Goal: Information Seeking & Learning: Compare options

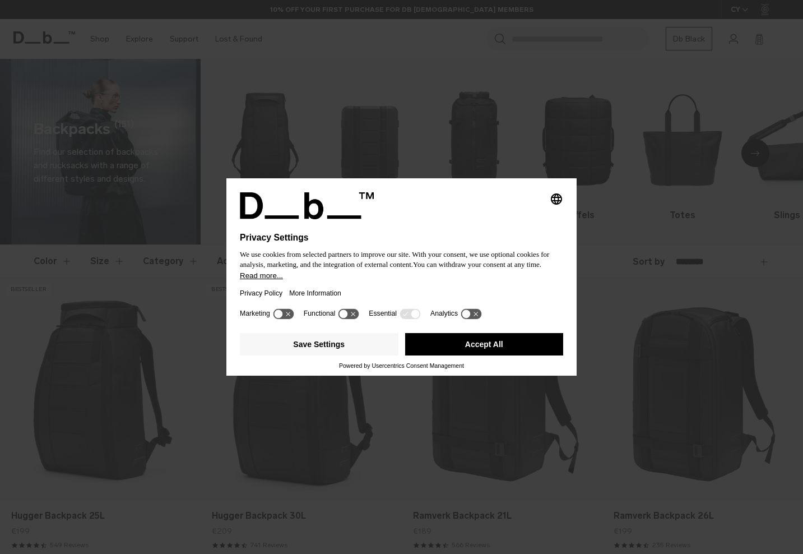
click at [353, 318] on icon at bounding box center [349, 313] width 21 height 11
click at [359, 352] on button "Save Settings" at bounding box center [319, 344] width 159 height 22
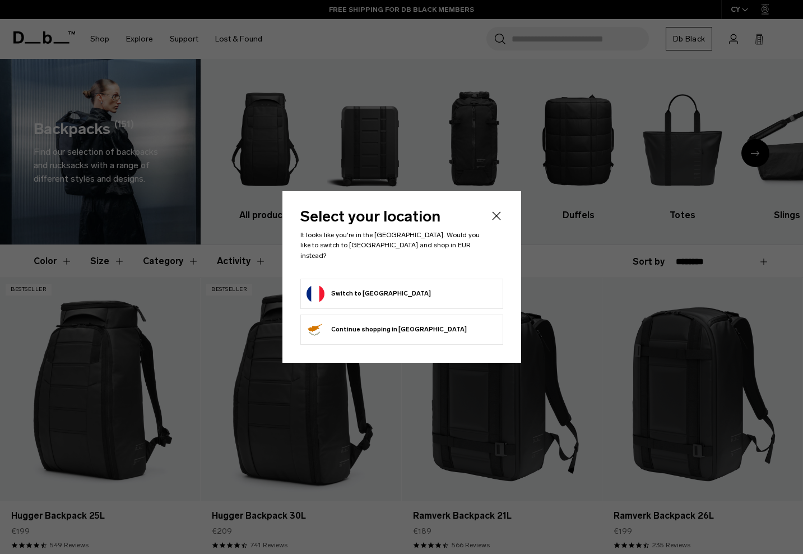
click at [354, 287] on button "Switch to France" at bounding box center [369, 294] width 124 height 18
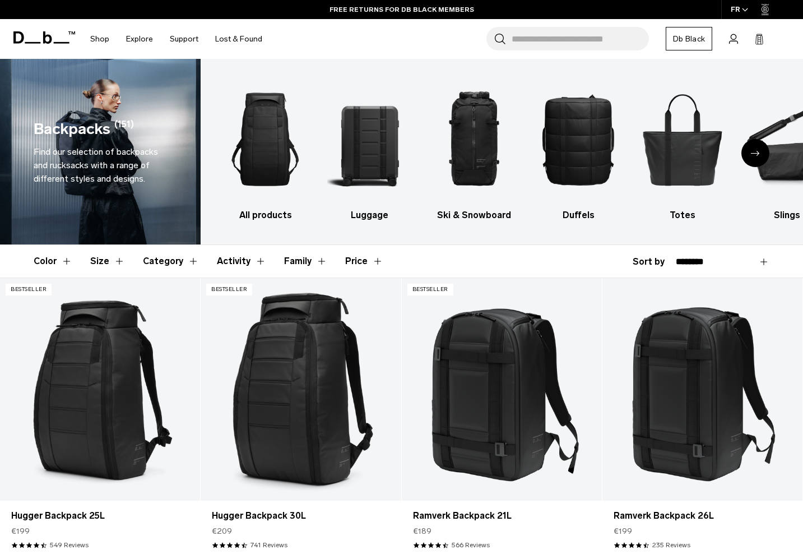
click at [297, 258] on button "Family" at bounding box center [305, 261] width 43 height 33
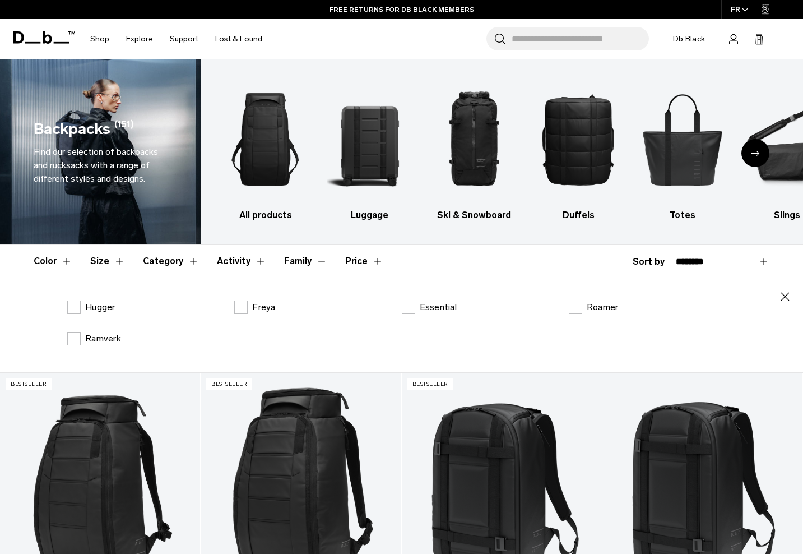
click at [297, 258] on button "Family" at bounding box center [305, 261] width 43 height 33
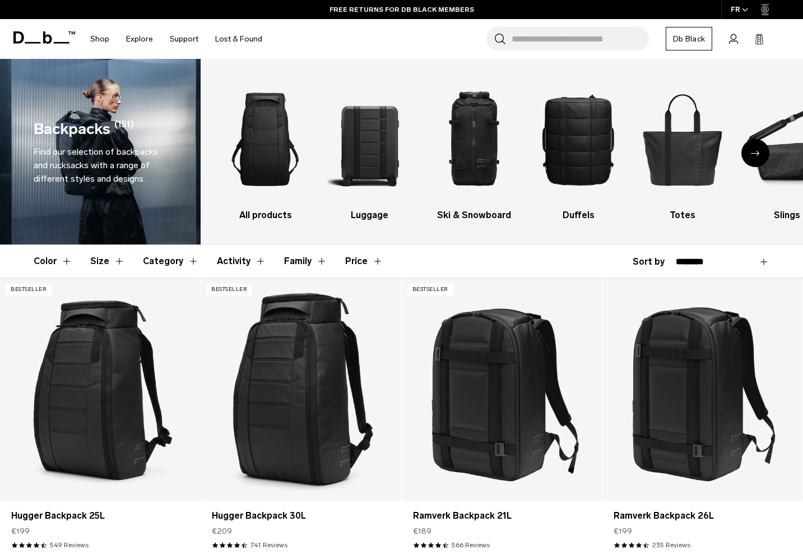
click at [354, 256] on button "Price" at bounding box center [364, 261] width 38 height 33
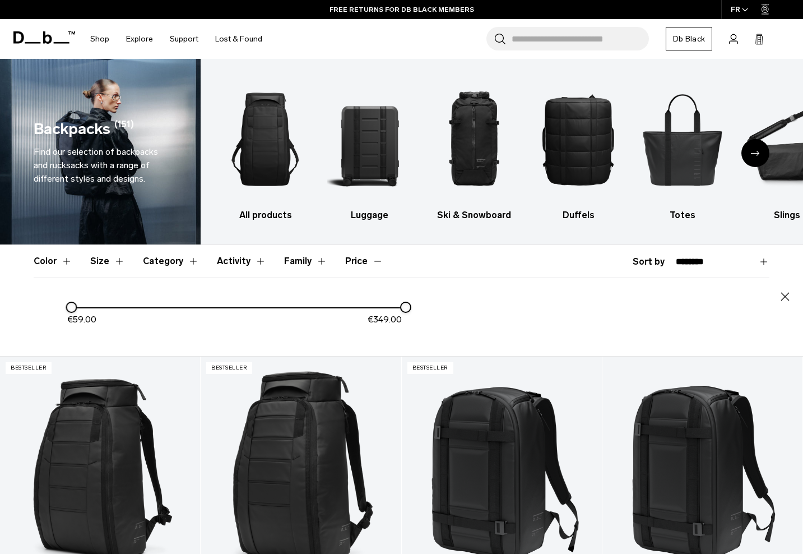
click at [354, 256] on button "Price" at bounding box center [364, 261] width 38 height 33
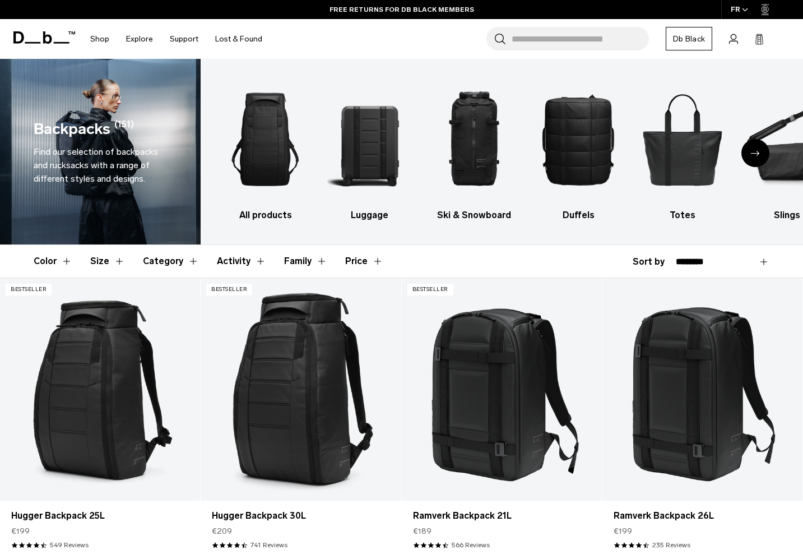
click at [229, 260] on button "Activity" at bounding box center [241, 261] width 49 height 33
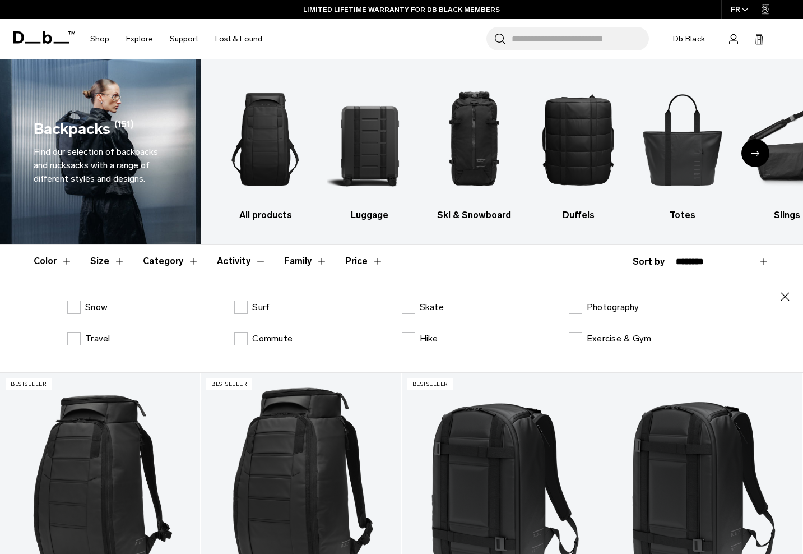
click at [232, 257] on button "Activity" at bounding box center [241, 261] width 49 height 33
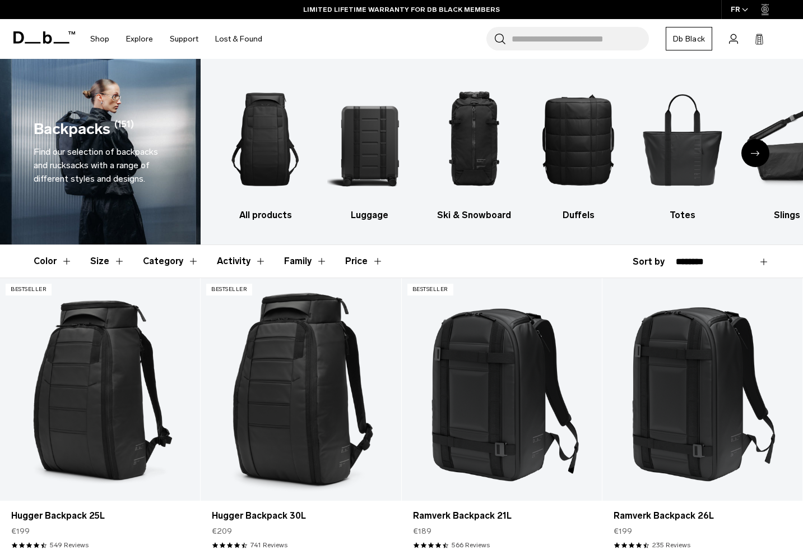
click at [164, 264] on button "Category" at bounding box center [171, 261] width 56 height 33
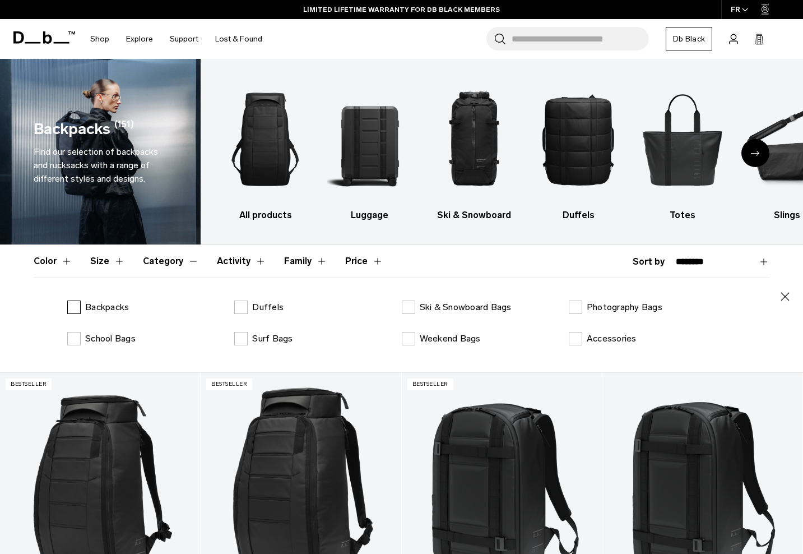
click at [71, 307] on label "Backpacks" at bounding box center [98, 307] width 62 height 13
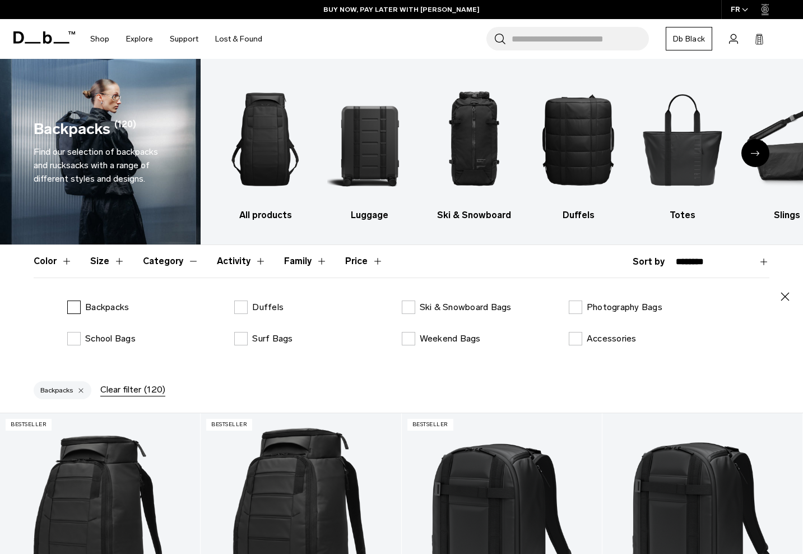
click at [74, 308] on label "Backpacks" at bounding box center [98, 307] width 62 height 13
click at [105, 260] on button "Size" at bounding box center [107, 261] width 35 height 33
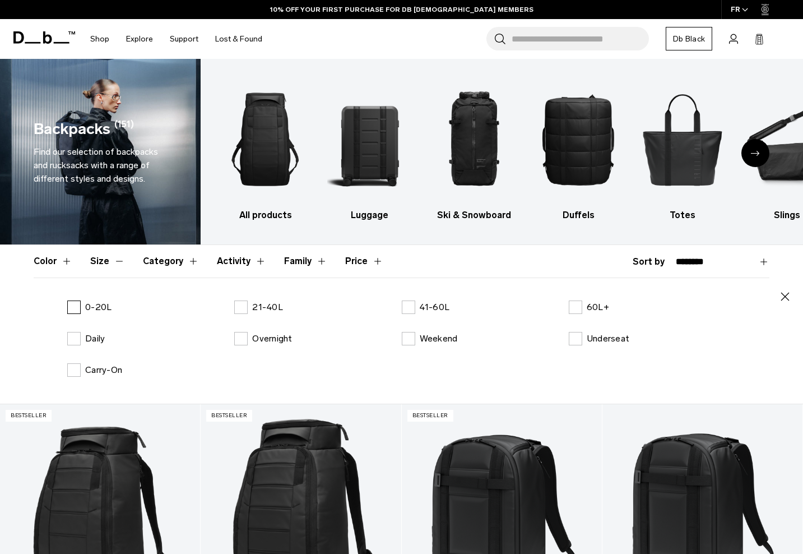
click at [75, 306] on label "0-20L" at bounding box center [89, 307] width 44 height 13
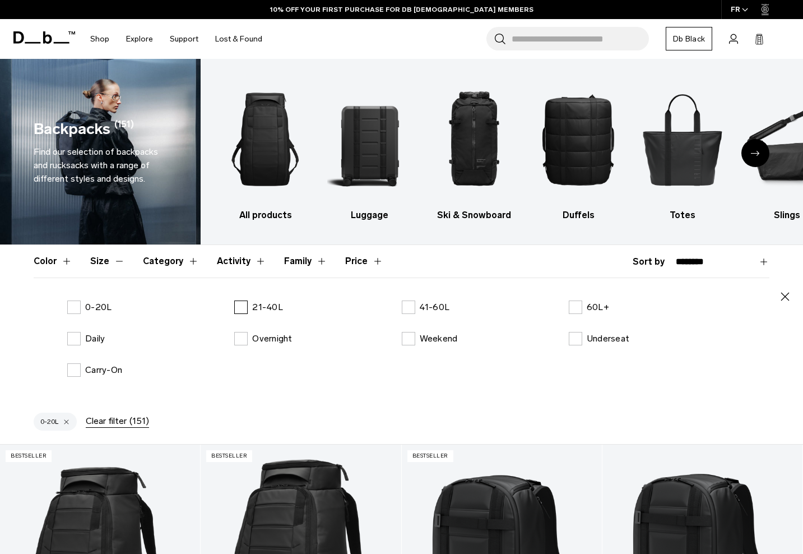
click at [242, 308] on label "21-40L" at bounding box center [258, 307] width 49 height 13
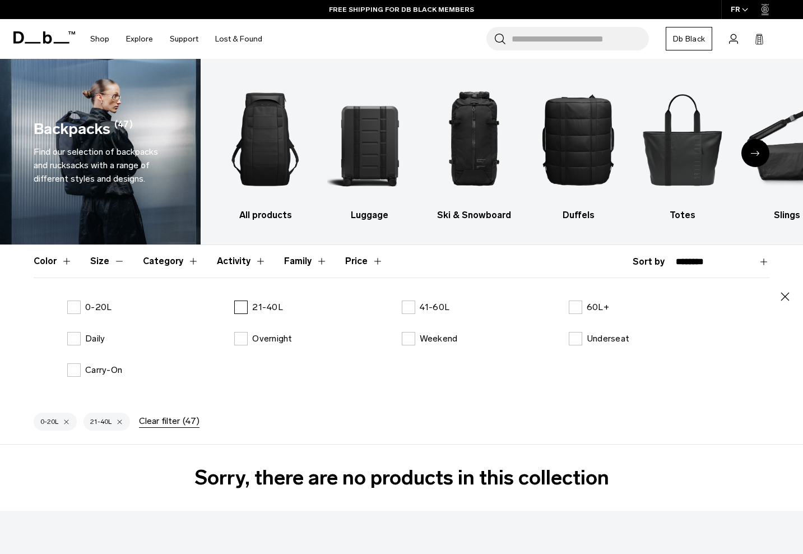
click at [242, 308] on label "21-40L" at bounding box center [258, 307] width 49 height 13
click at [77, 304] on label "0-20L" at bounding box center [89, 307] width 44 height 13
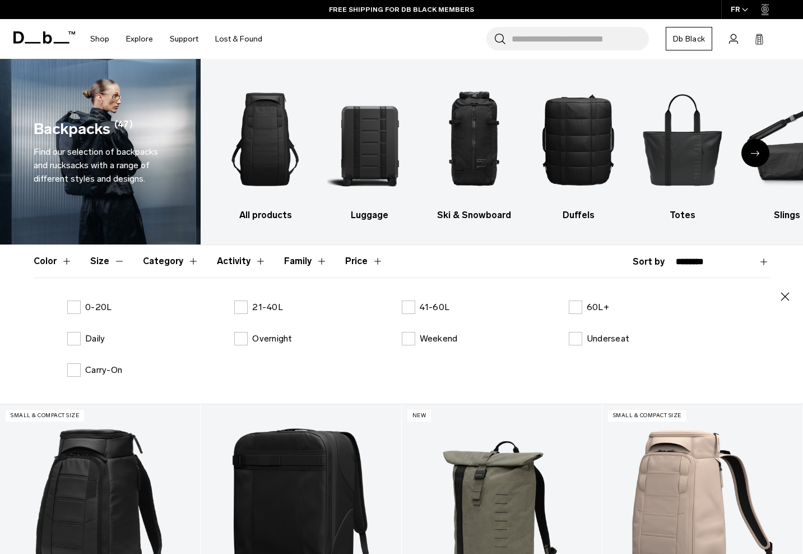
click at [111, 263] on button "Size" at bounding box center [107, 261] width 35 height 33
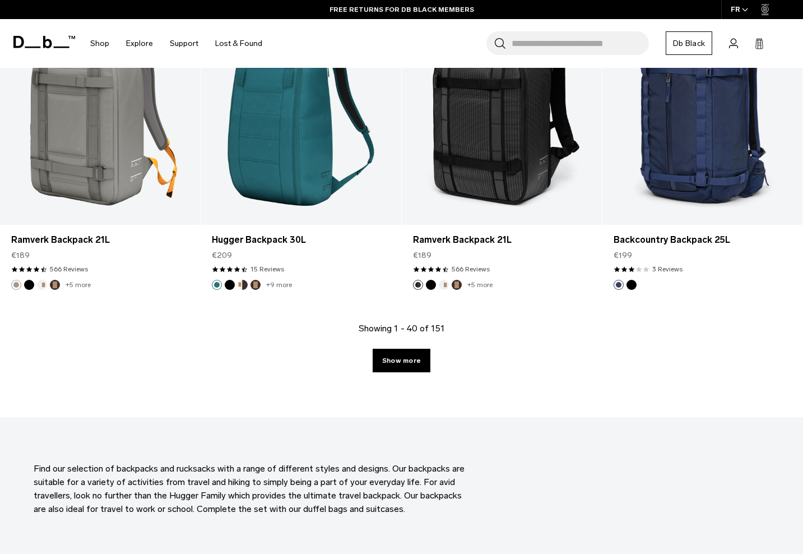
scroll to position [3097, 0]
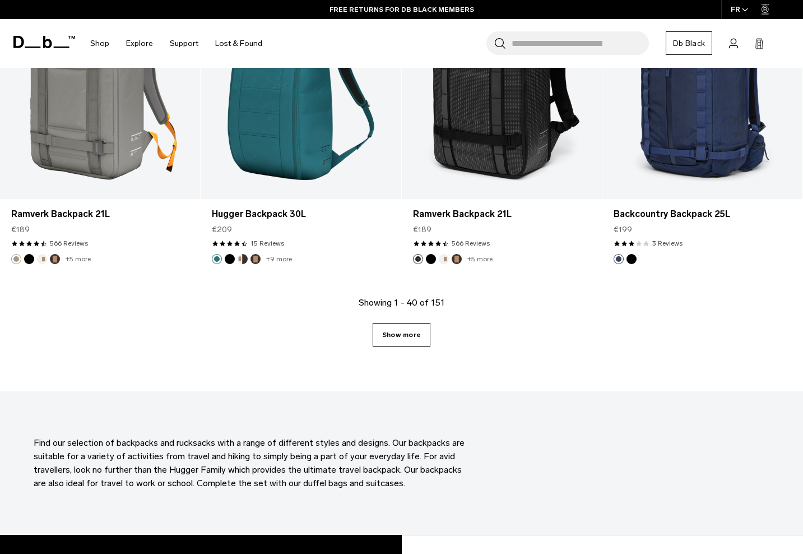
click at [405, 340] on link "Show more" at bounding box center [402, 335] width 58 height 24
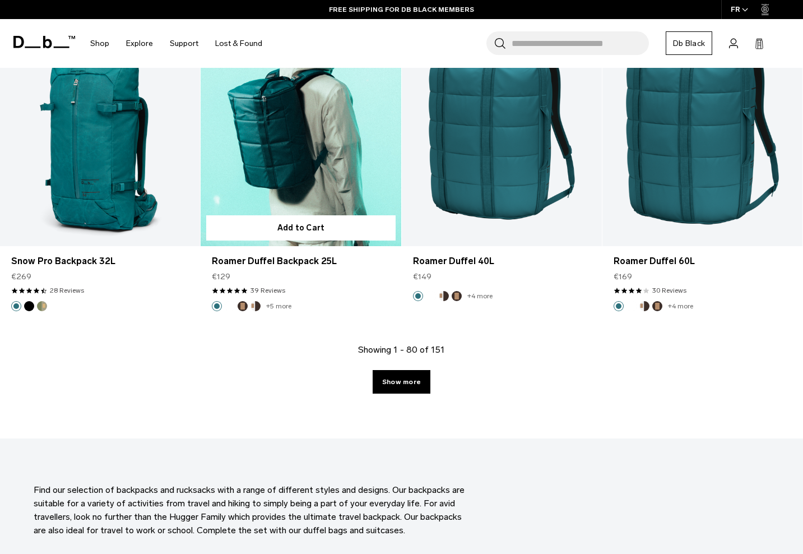
scroll to position [6158, 0]
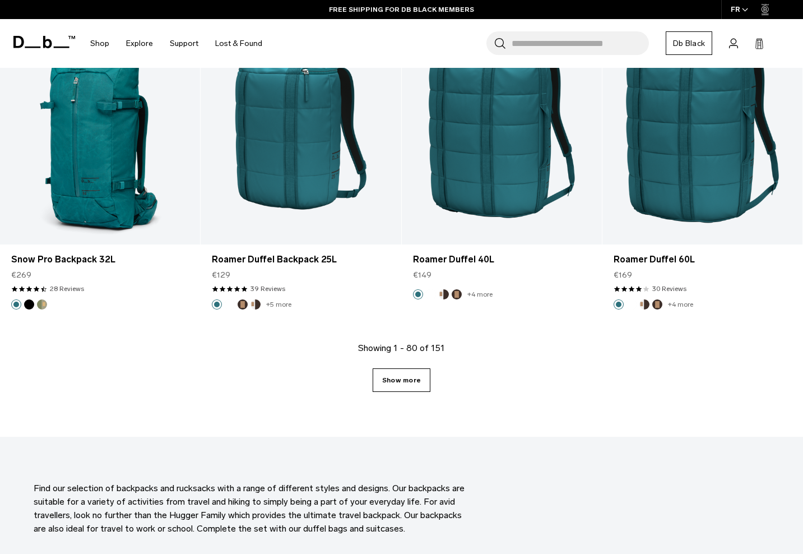
click at [400, 380] on link "Show more" at bounding box center [402, 380] width 58 height 24
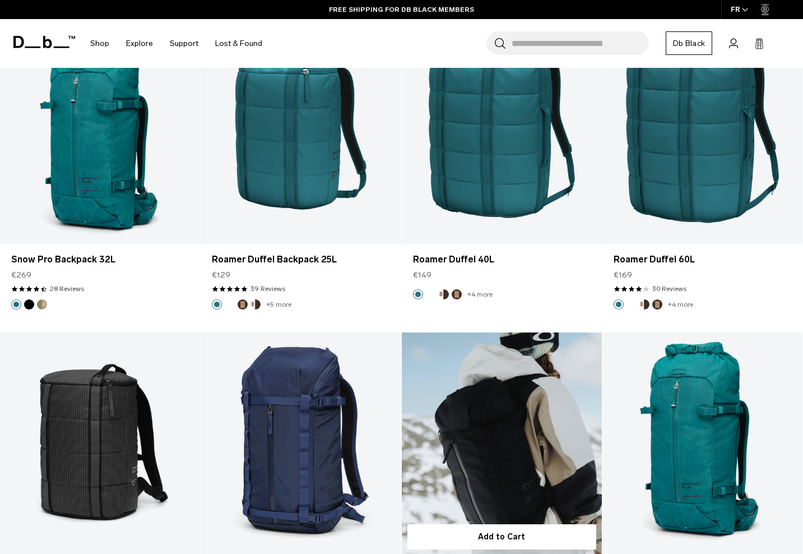
click at [408, 337] on link "Backcountry Backpack 20L" at bounding box center [502, 443] width 200 height 223
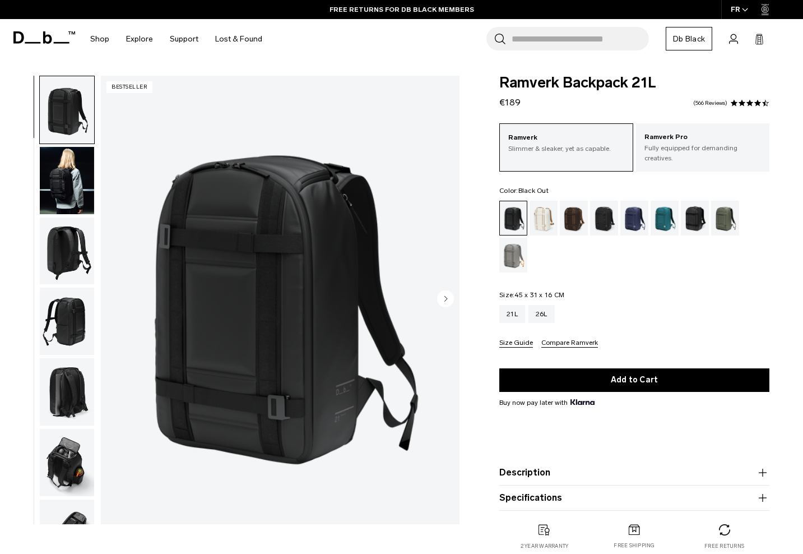
click at [58, 325] on img "button" at bounding box center [67, 321] width 54 height 67
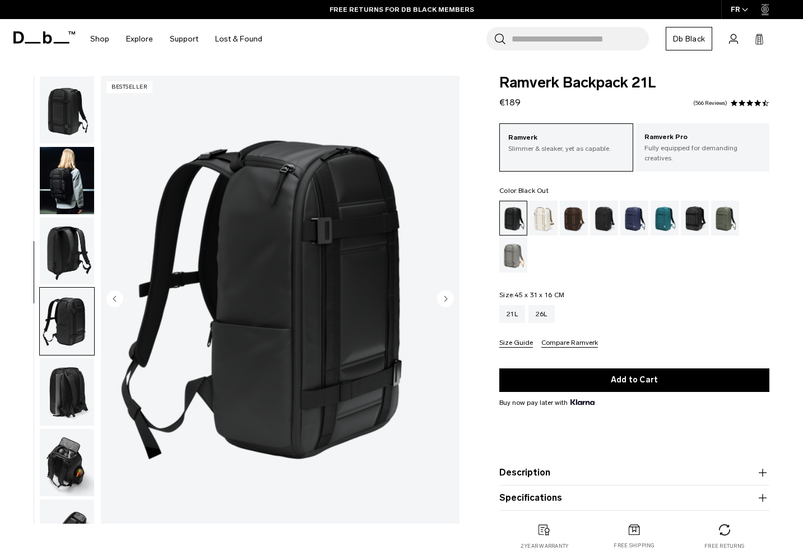
scroll to position [120, 0]
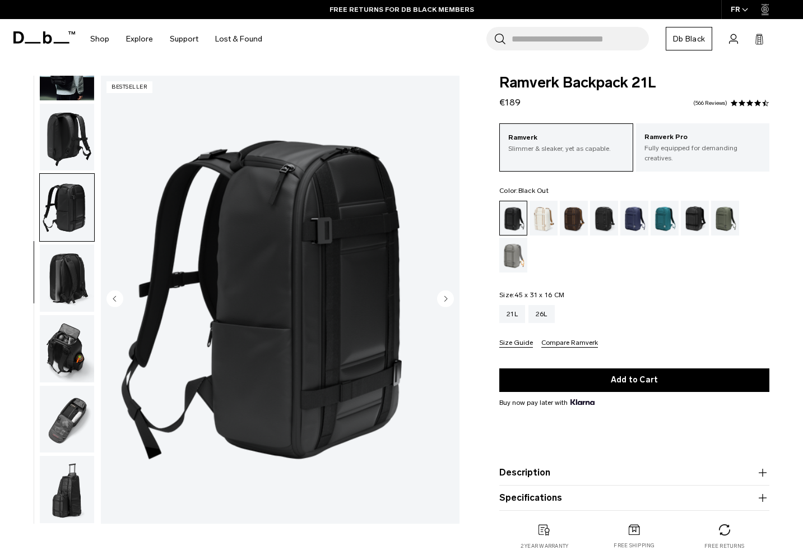
click at [64, 344] on img "button" at bounding box center [67, 348] width 54 height 67
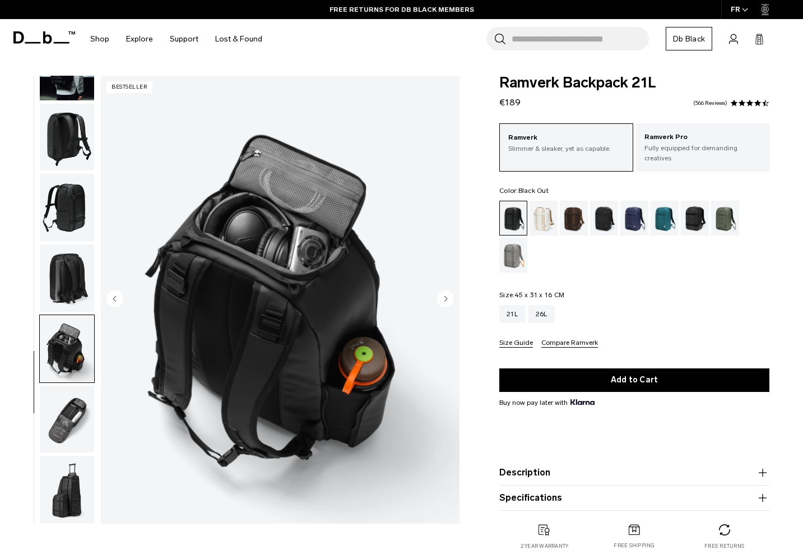
scroll to position [121, 0]
click at [65, 403] on img "button" at bounding box center [67, 419] width 54 height 67
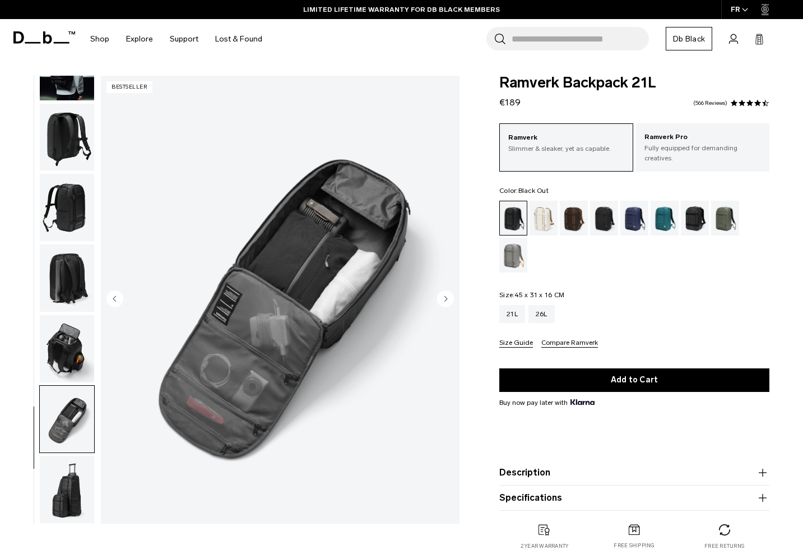
click at [64, 465] on img "button" at bounding box center [67, 489] width 54 height 67
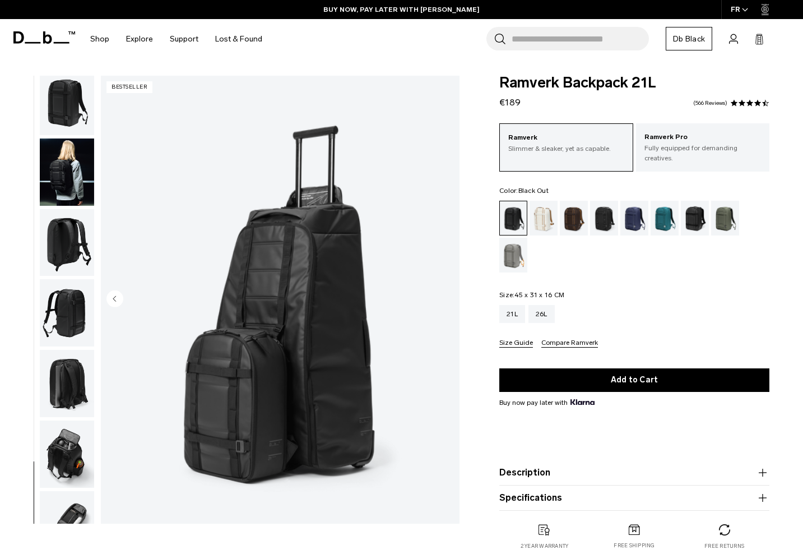
scroll to position [0, 0]
click at [77, 108] on img "button" at bounding box center [67, 101] width 54 height 67
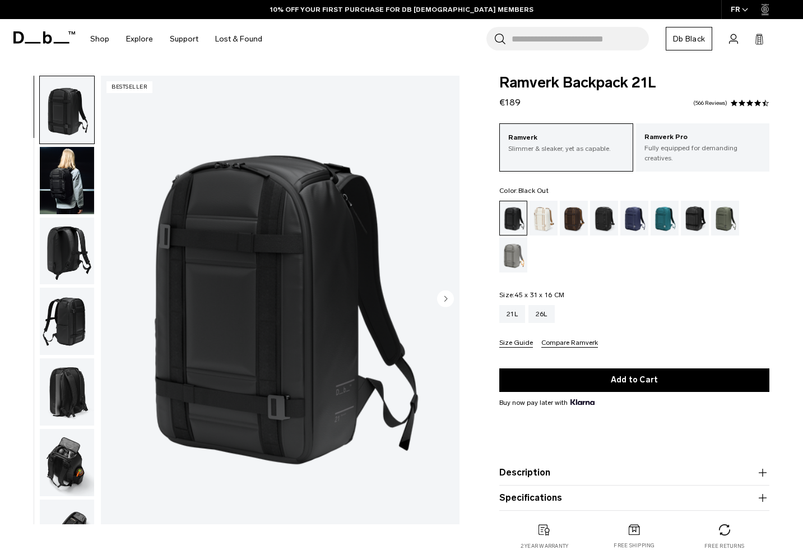
click at [80, 264] on img "button" at bounding box center [67, 251] width 54 height 67
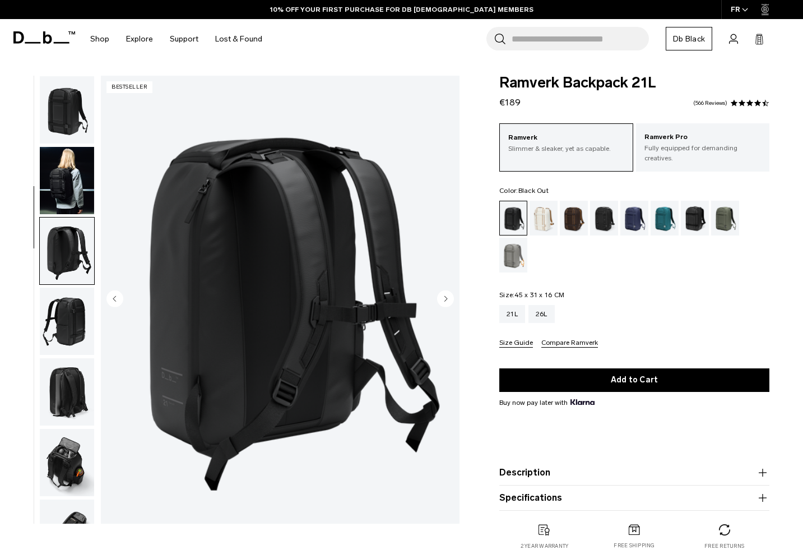
scroll to position [120, 0]
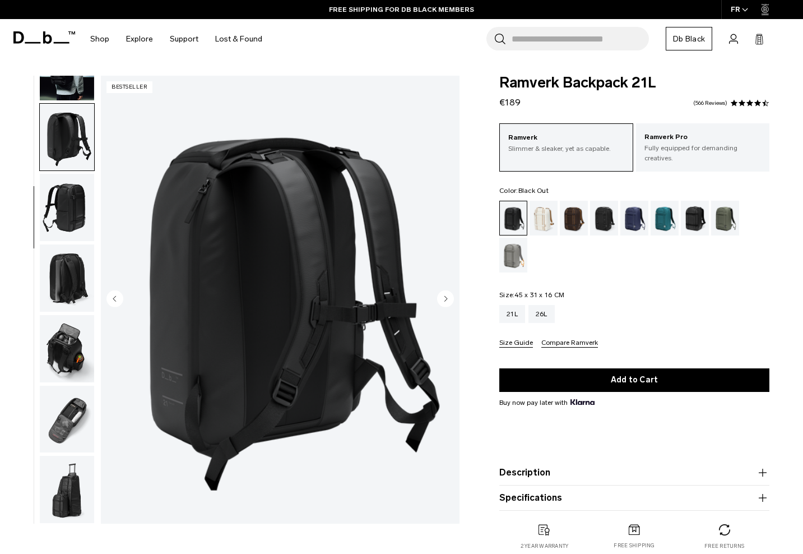
click at [80, 278] on img "button" at bounding box center [67, 277] width 54 height 67
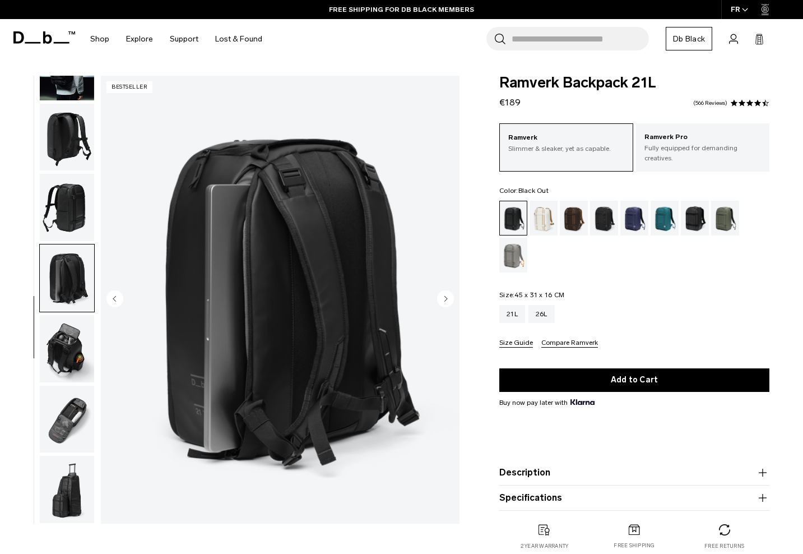
scroll to position [121, 0]
click at [70, 343] on img "button" at bounding box center [67, 348] width 54 height 67
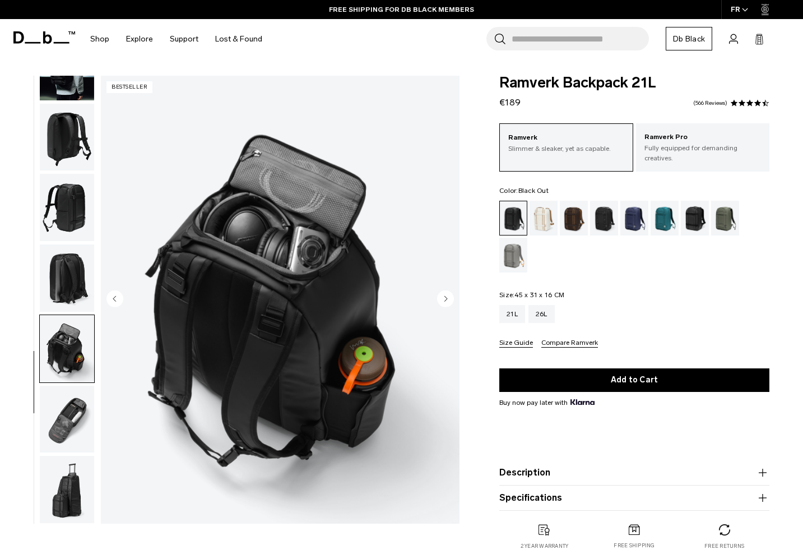
click at [78, 289] on img "button" at bounding box center [67, 277] width 54 height 67
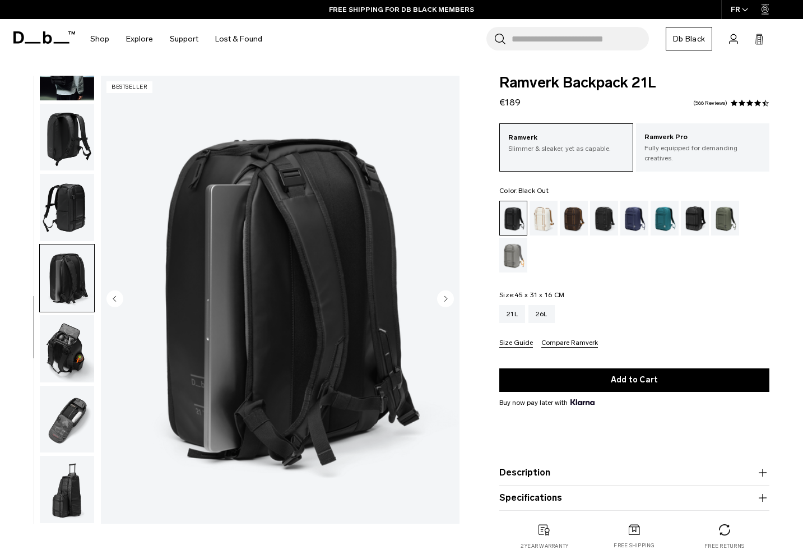
click at [72, 205] on img "button" at bounding box center [67, 207] width 54 height 67
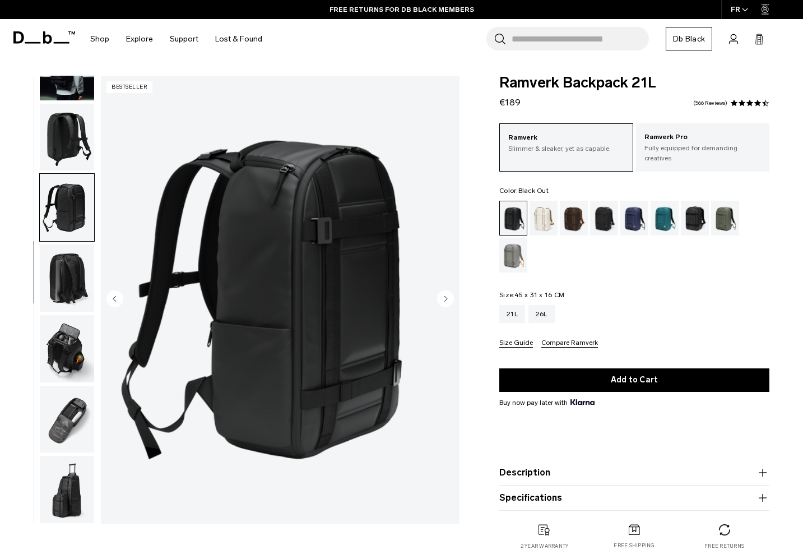
click at [80, 331] on img "button" at bounding box center [67, 348] width 54 height 67
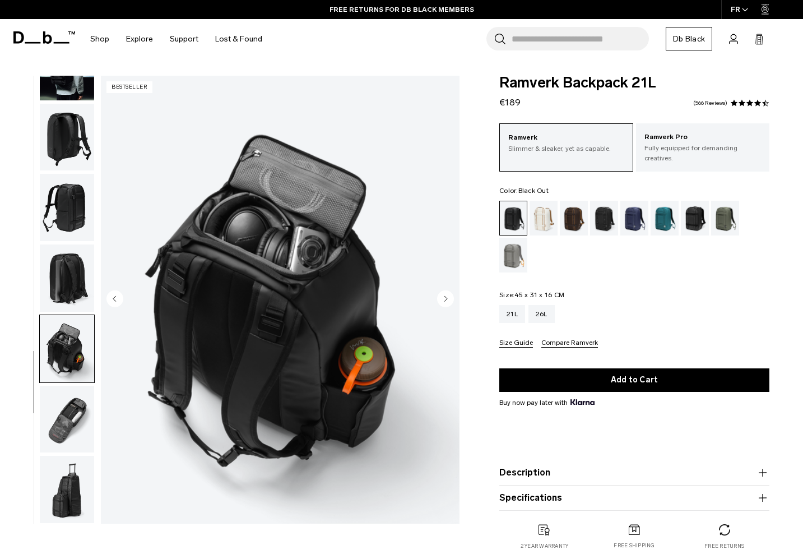
click at [86, 416] on img "button" at bounding box center [67, 419] width 54 height 67
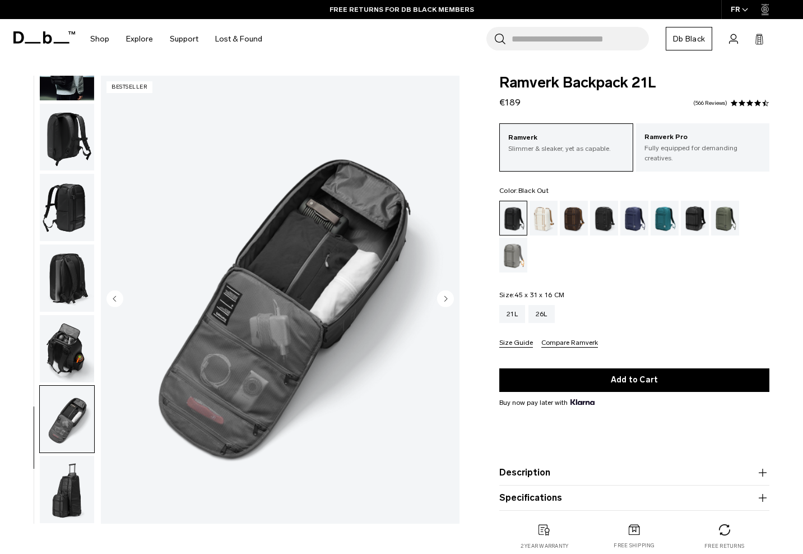
click at [68, 495] on img "button" at bounding box center [67, 489] width 54 height 67
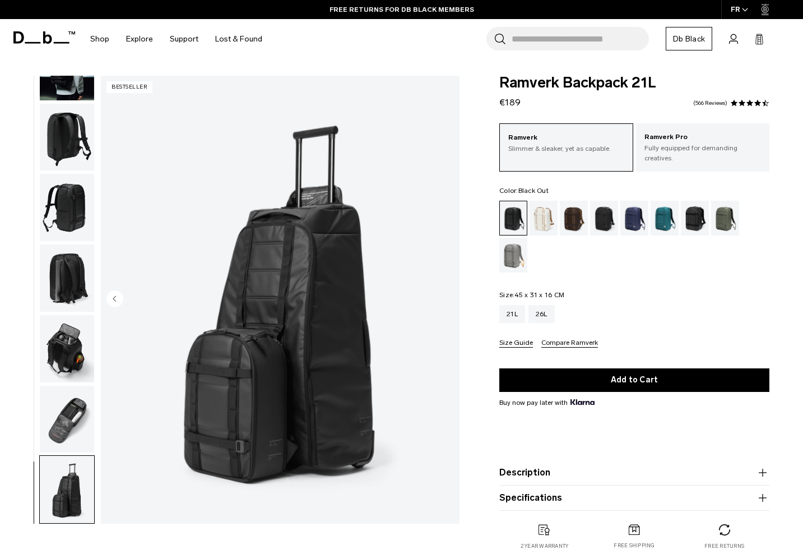
click at [70, 210] on img "button" at bounding box center [67, 207] width 54 height 67
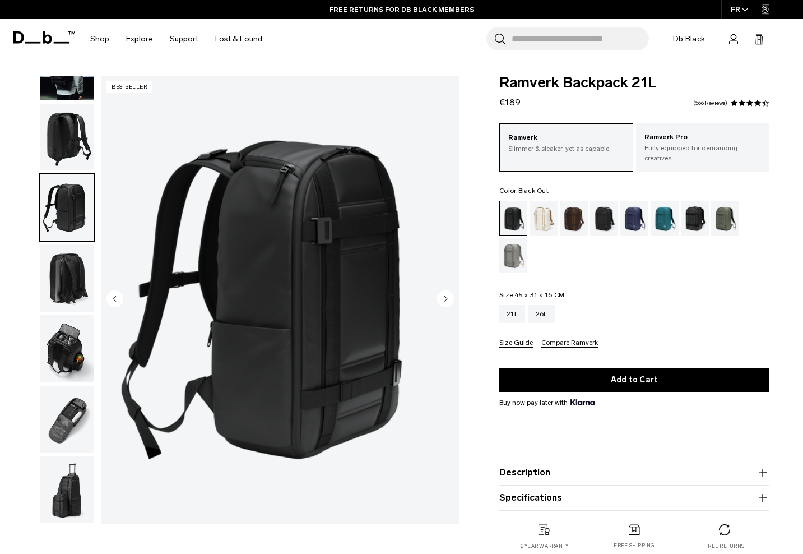
click at [78, 125] on img "button" at bounding box center [67, 137] width 54 height 67
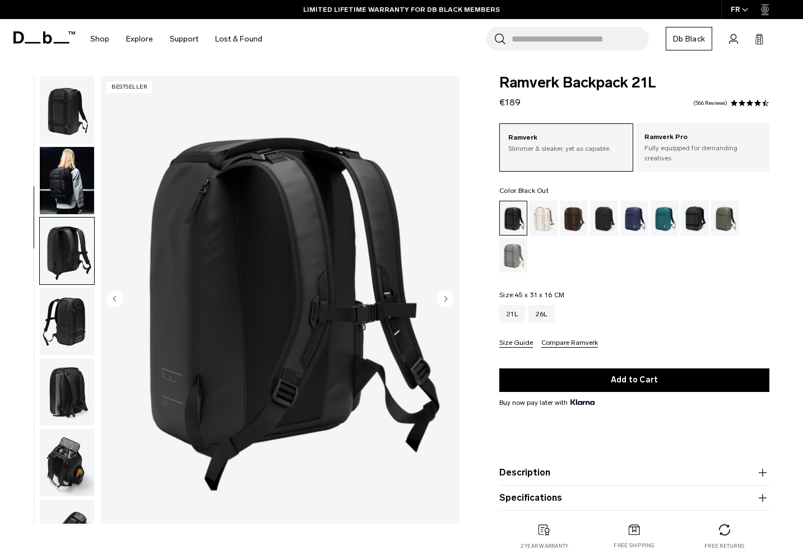
scroll to position [0, 0]
click at [73, 187] on img "button" at bounding box center [67, 180] width 54 height 67
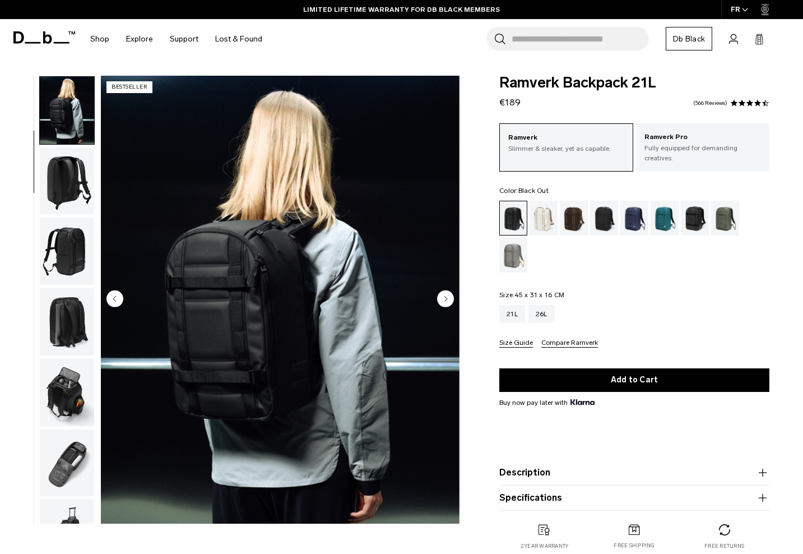
scroll to position [71, 0]
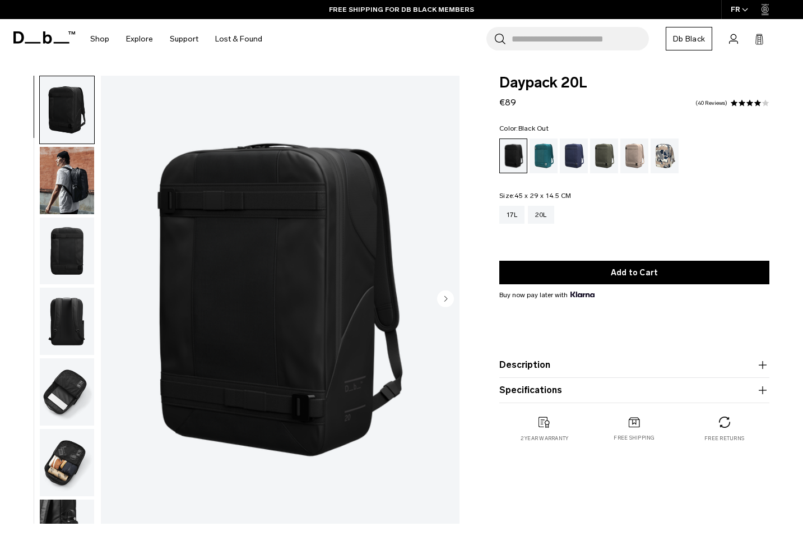
click at [77, 250] on img "button" at bounding box center [67, 251] width 54 height 67
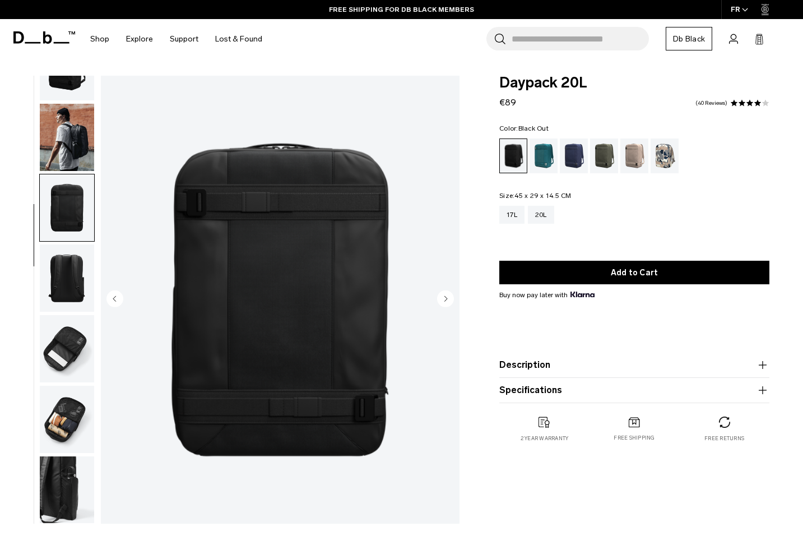
click at [63, 334] on img "button" at bounding box center [67, 348] width 54 height 67
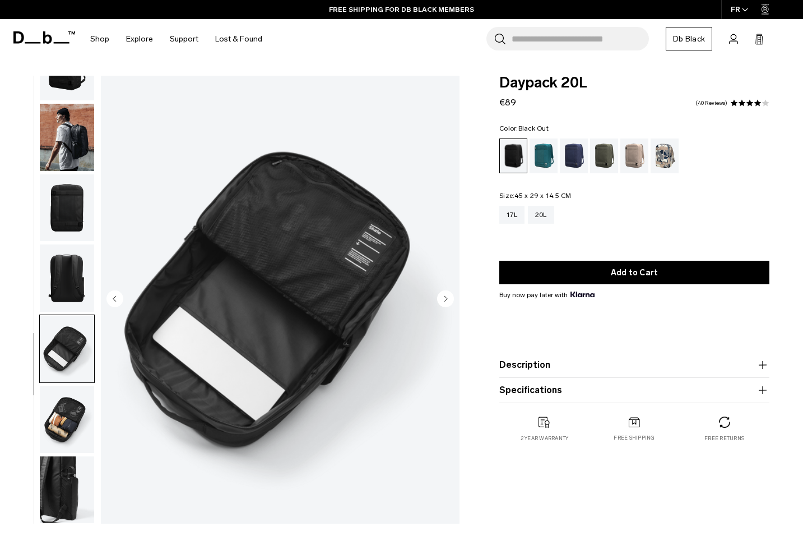
click at [52, 423] on img "button" at bounding box center [67, 419] width 54 height 67
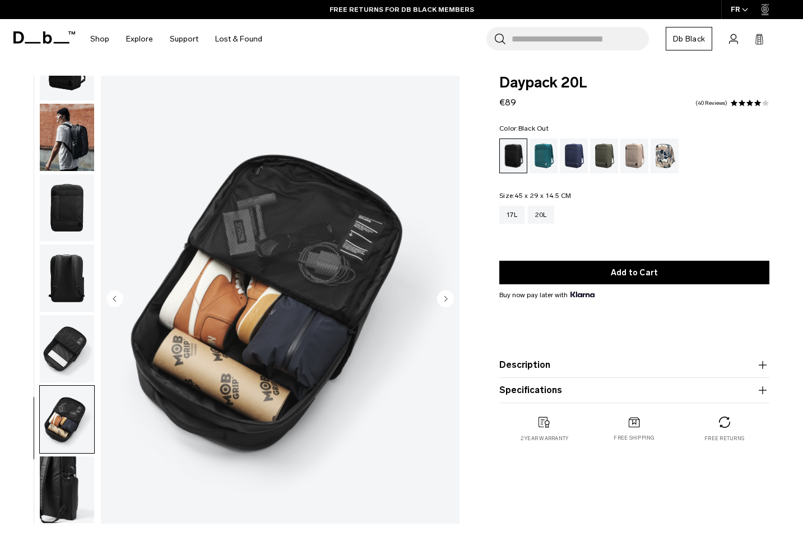
click at [62, 475] on img "button" at bounding box center [67, 489] width 54 height 67
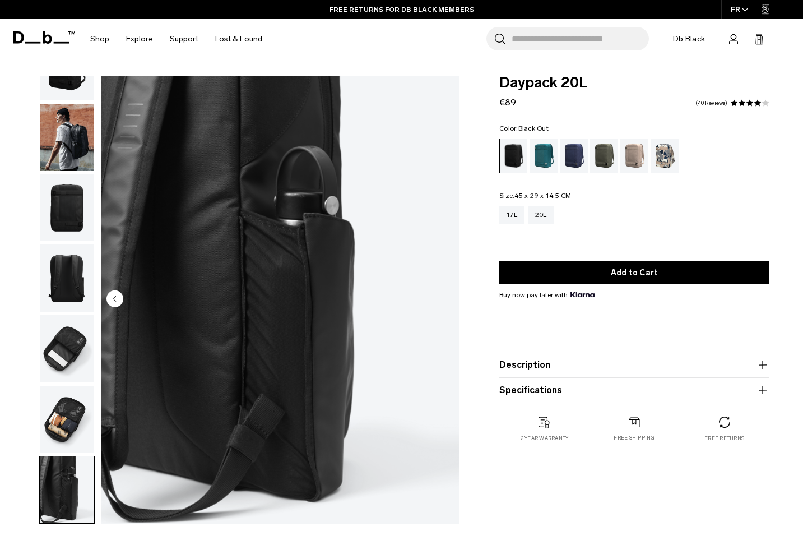
click at [66, 399] on img "button" at bounding box center [67, 419] width 54 height 67
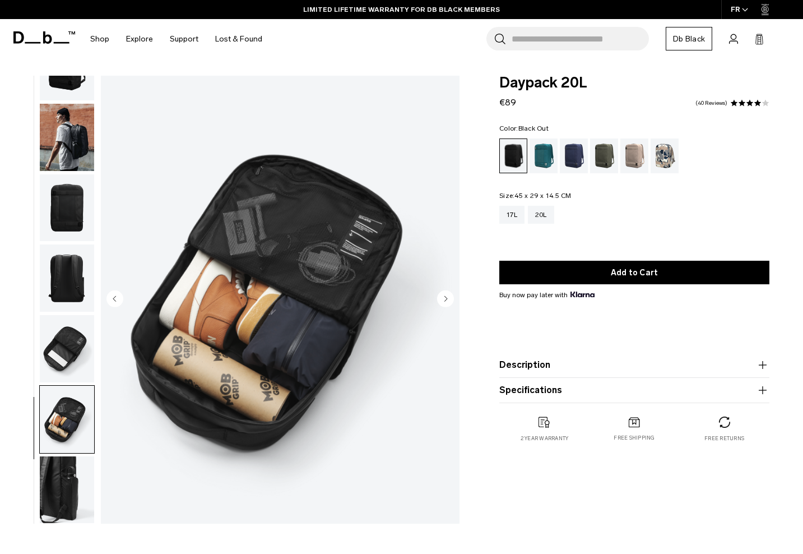
click at [78, 343] on img "button" at bounding box center [67, 348] width 54 height 67
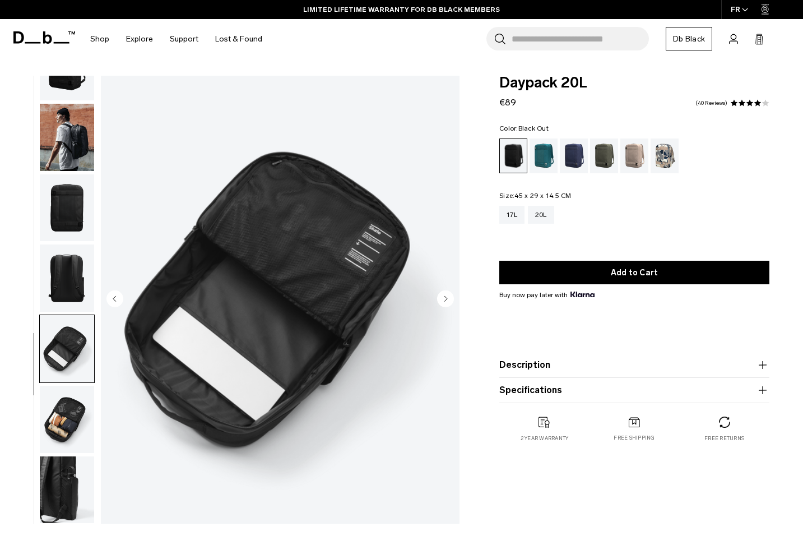
click at [81, 272] on img "button" at bounding box center [67, 277] width 54 height 67
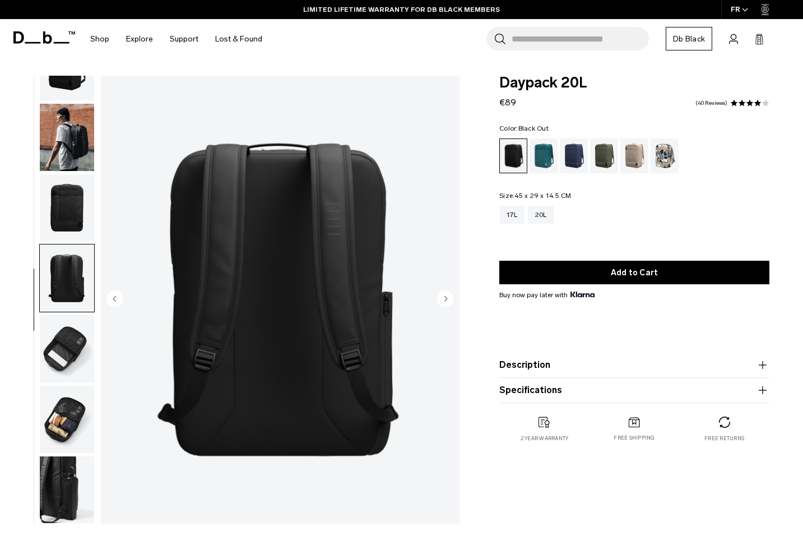
click at [87, 207] on img "button" at bounding box center [67, 207] width 54 height 67
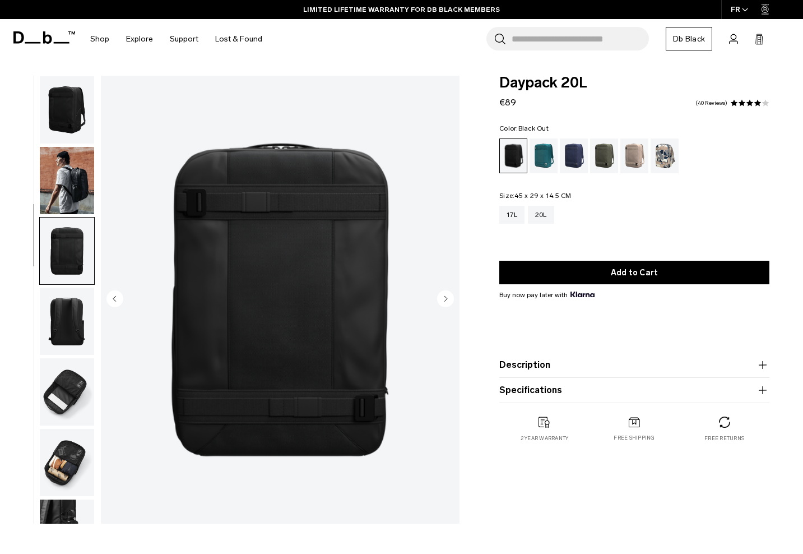
scroll to position [0, 0]
click at [71, 97] on img "button" at bounding box center [67, 109] width 54 height 67
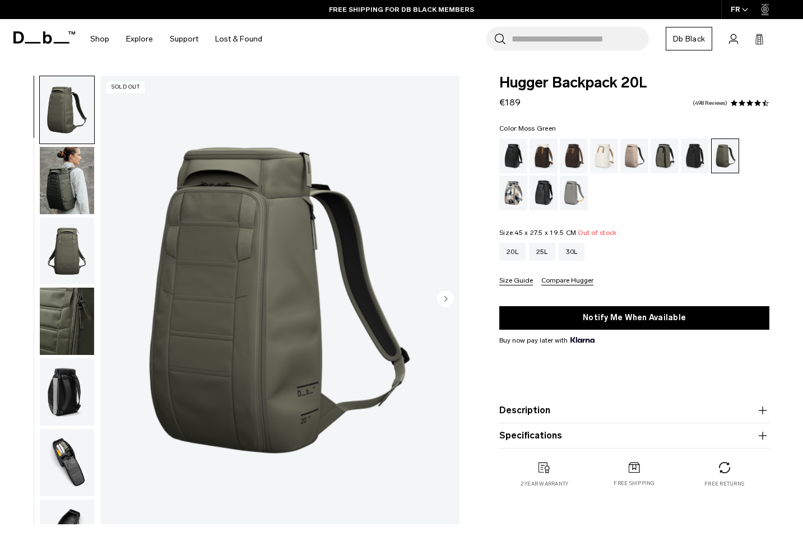
click at [75, 181] on img "button" at bounding box center [67, 180] width 54 height 67
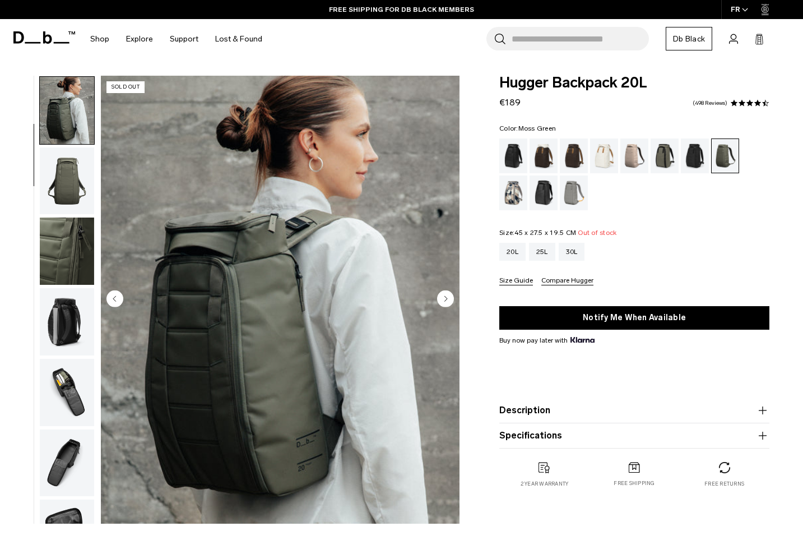
scroll to position [71, 0]
click at [72, 251] on img "button" at bounding box center [67, 249] width 54 height 67
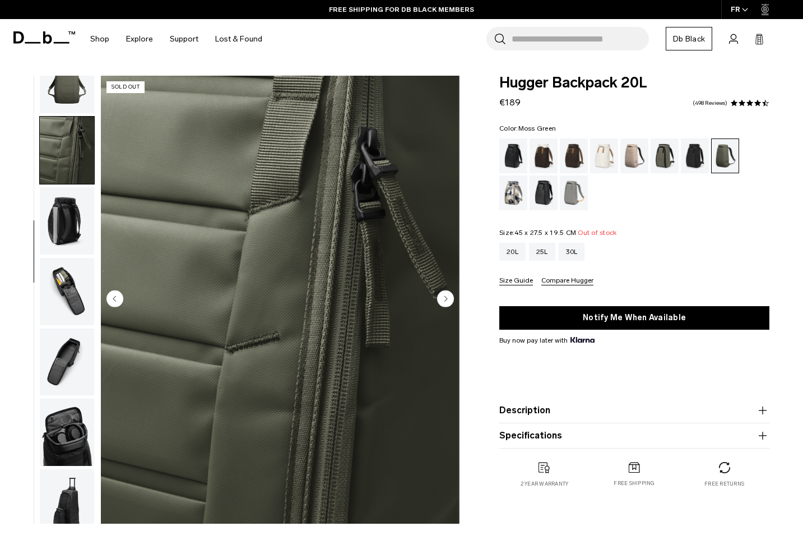
scroll to position [192, 0]
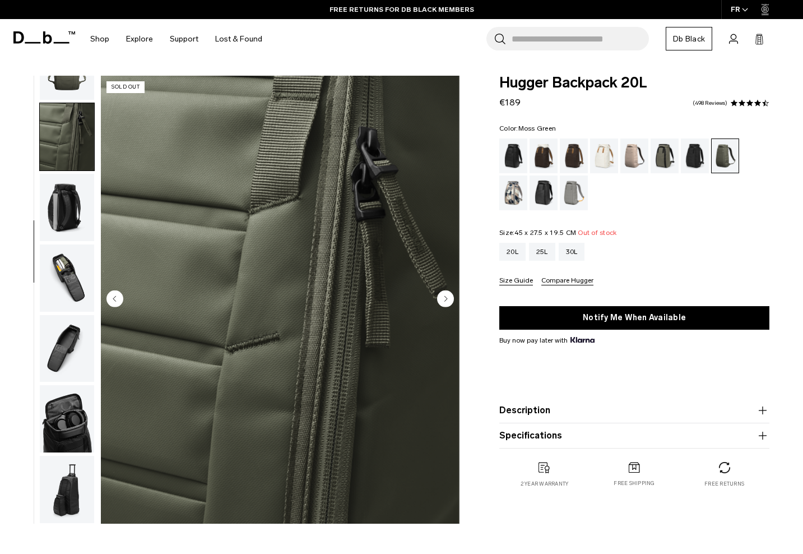
click at [69, 281] on img "button" at bounding box center [67, 277] width 54 height 67
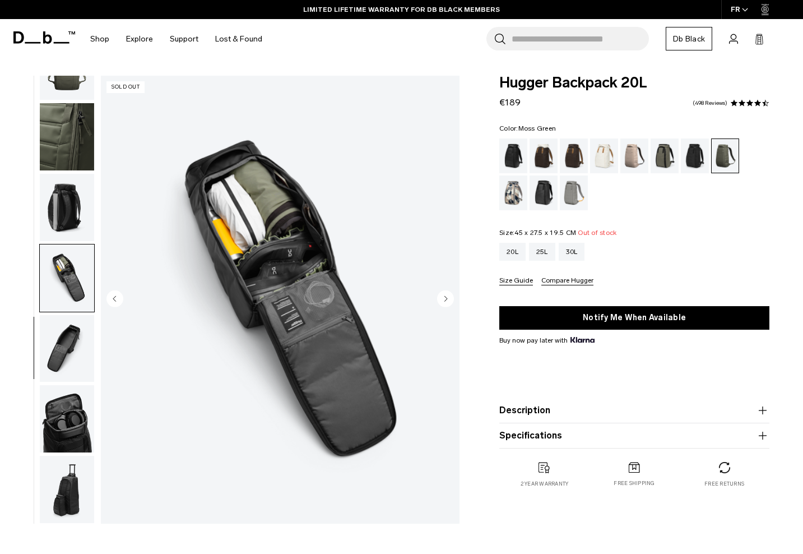
click at [66, 338] on img "button" at bounding box center [67, 348] width 54 height 67
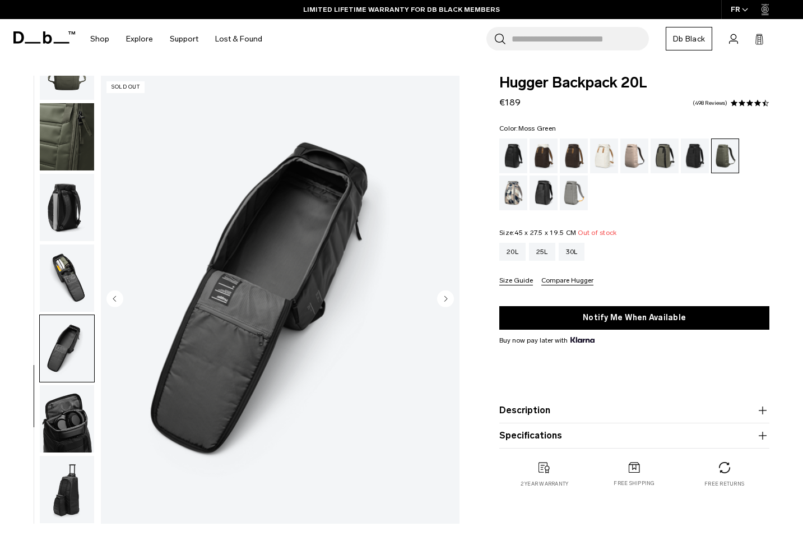
click at [75, 414] on img "button" at bounding box center [67, 418] width 54 height 67
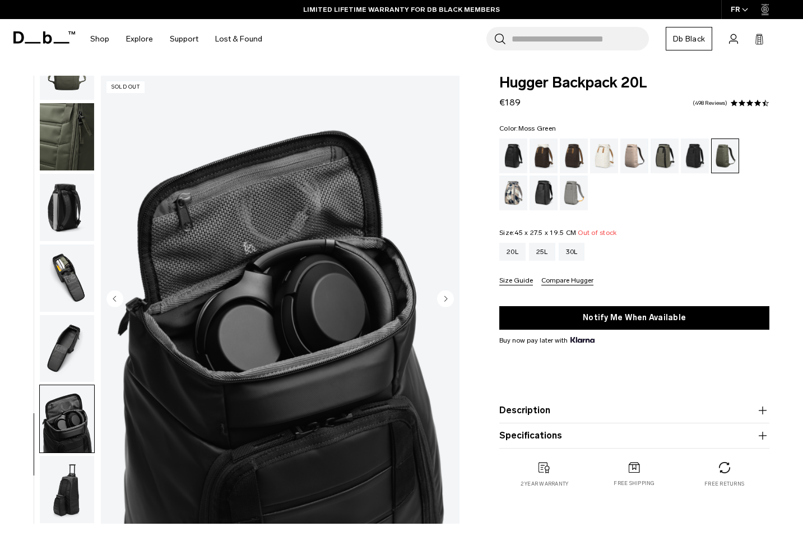
click at [66, 472] on img "button" at bounding box center [67, 489] width 54 height 67
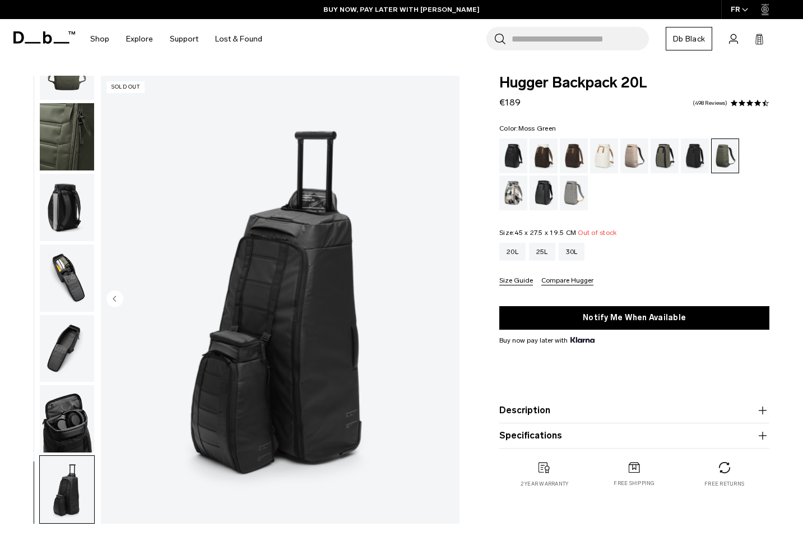
scroll to position [0, 0]
click at [67, 191] on img "button" at bounding box center [67, 207] width 54 height 67
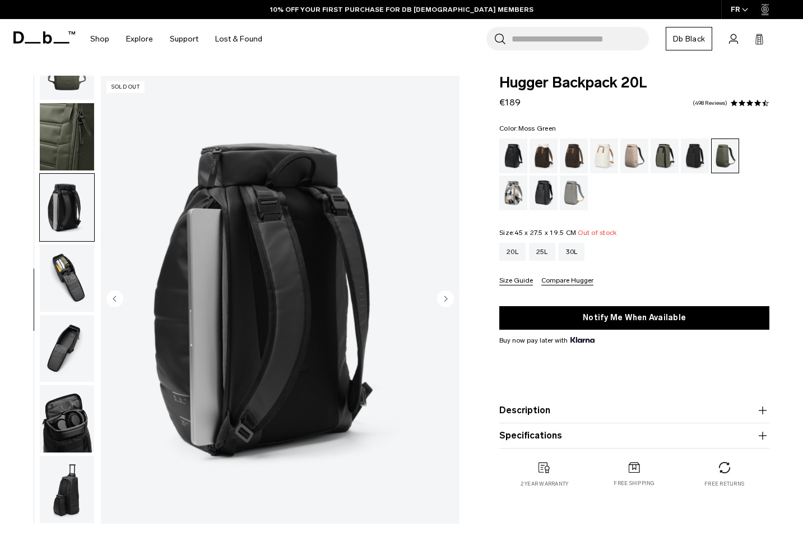
click at [73, 289] on img "button" at bounding box center [67, 277] width 54 height 67
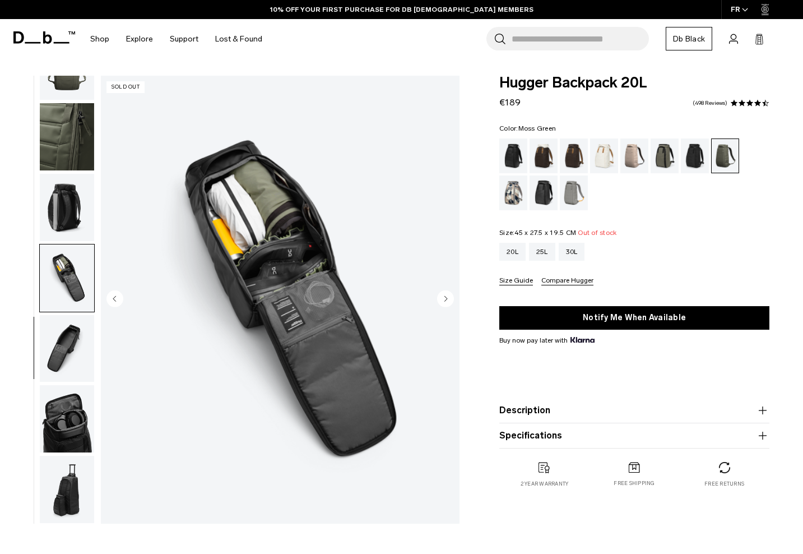
click at [76, 200] on img "button" at bounding box center [67, 207] width 54 height 67
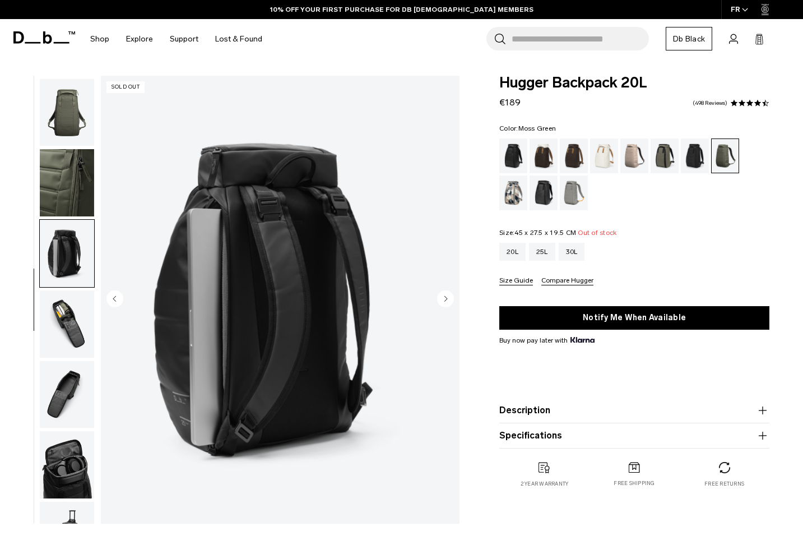
click at [73, 184] on img "button" at bounding box center [67, 182] width 54 height 67
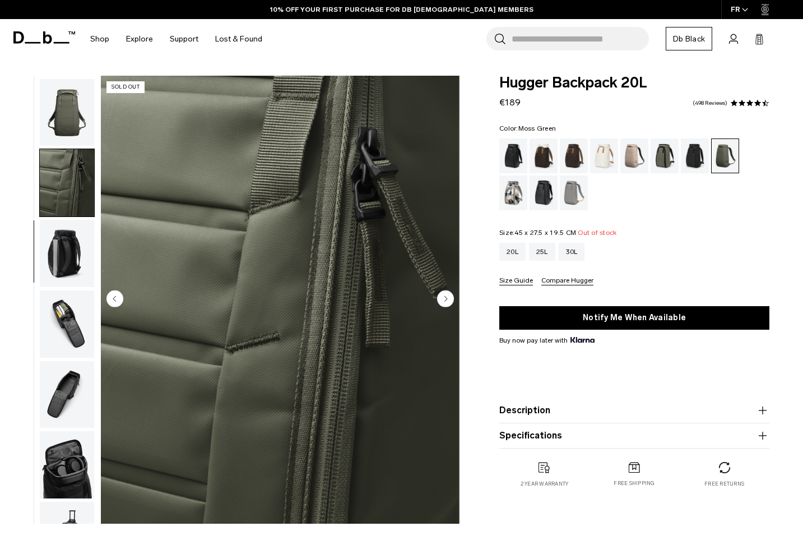
scroll to position [192, 0]
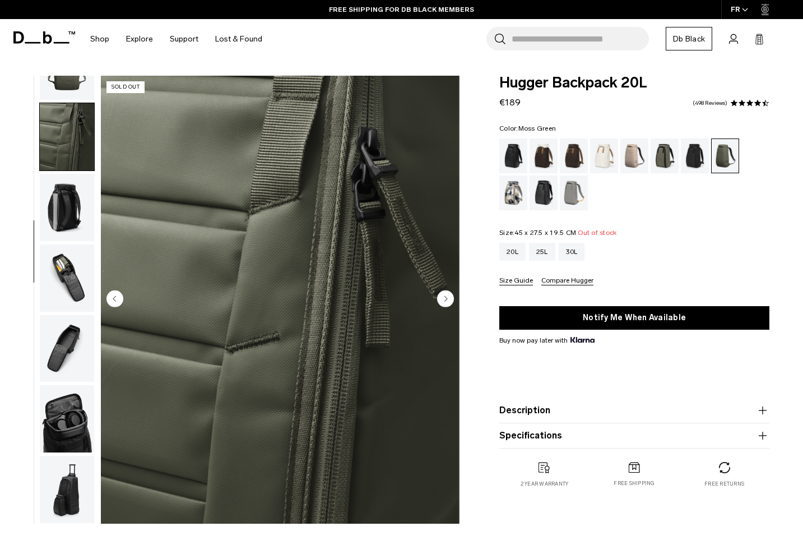
click at [77, 133] on img "button" at bounding box center [67, 136] width 54 height 67
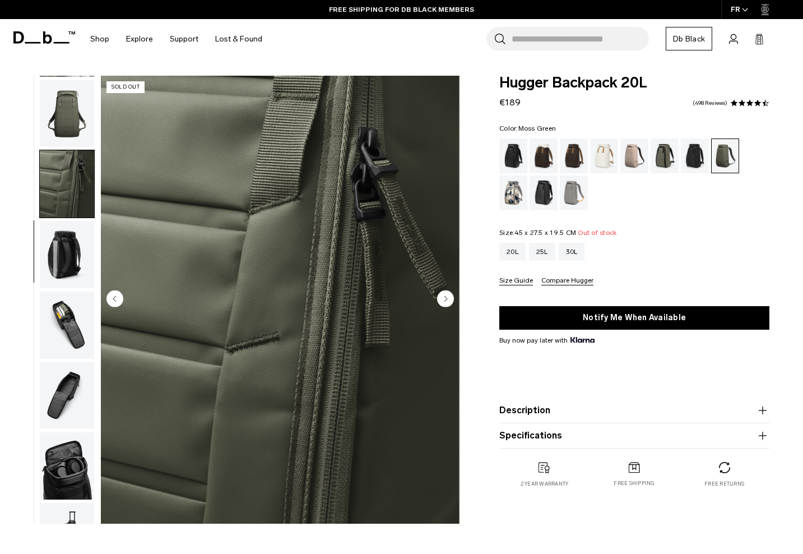
click at [77, 133] on img "button" at bounding box center [67, 113] width 54 height 67
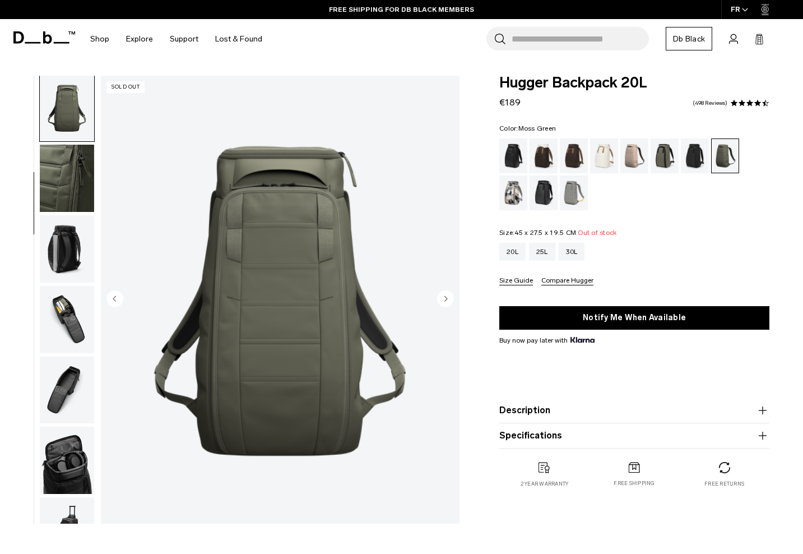
click at [67, 322] on img "button" at bounding box center [67, 319] width 54 height 67
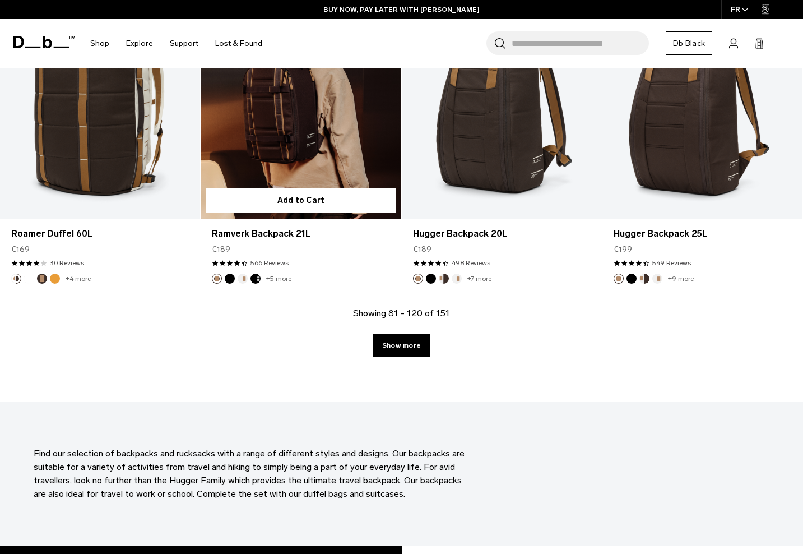
scroll to position [3164, 0]
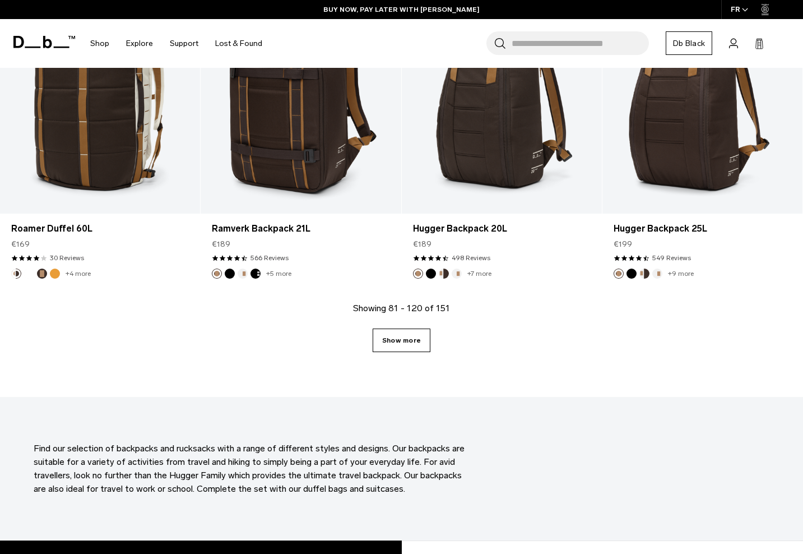
click at [396, 329] on link "Show more" at bounding box center [402, 341] width 58 height 24
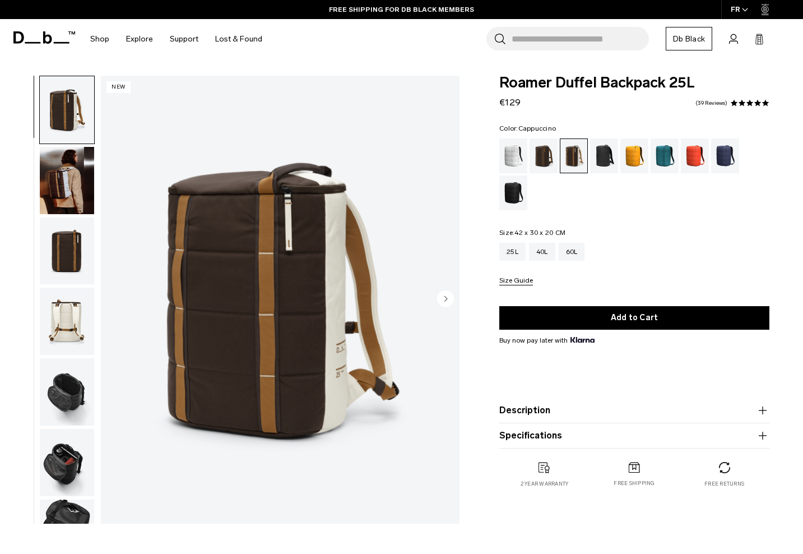
click at [77, 255] on img "button" at bounding box center [67, 251] width 54 height 67
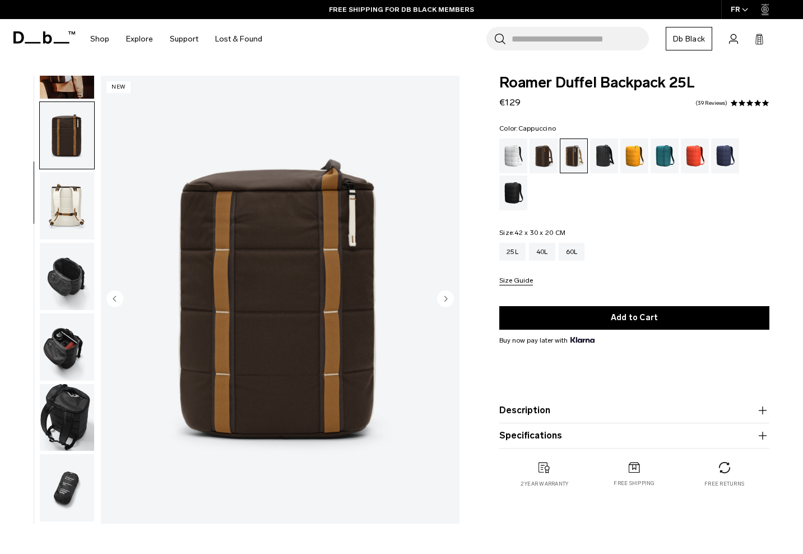
scroll to position [142, 0]
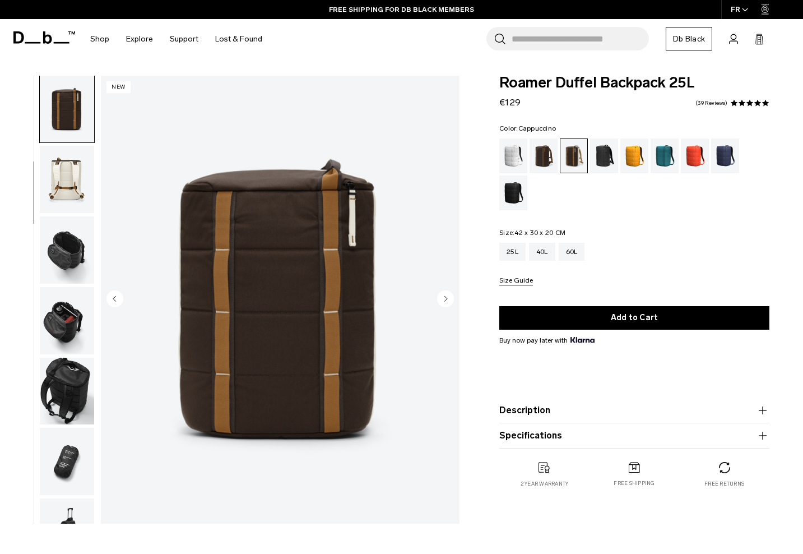
click at [63, 249] on img "button" at bounding box center [67, 249] width 54 height 67
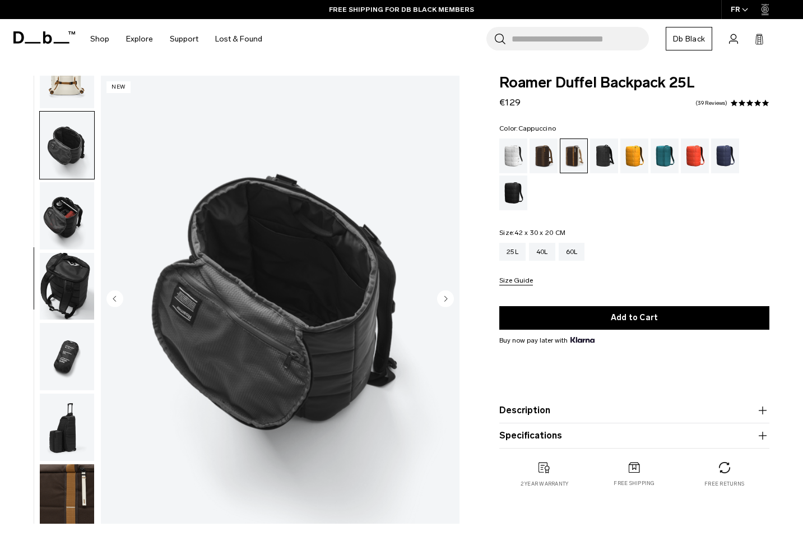
scroll to position [260, 0]
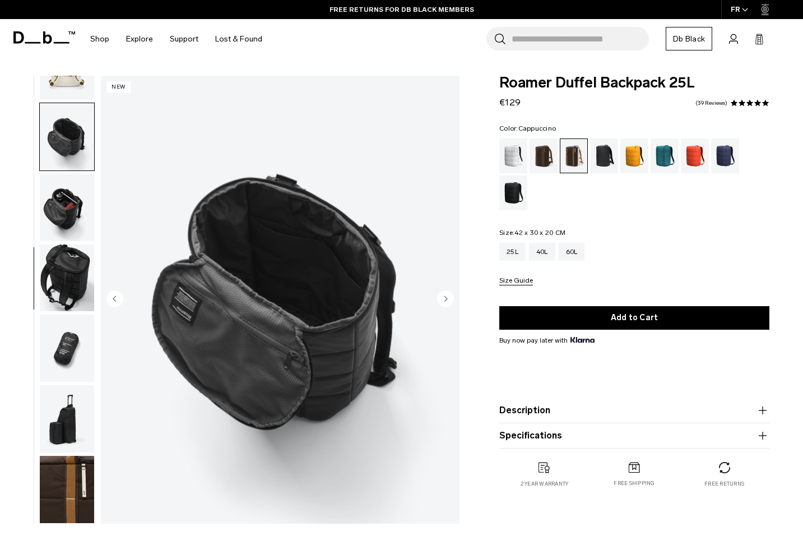
click at [66, 191] on img "button" at bounding box center [67, 207] width 54 height 67
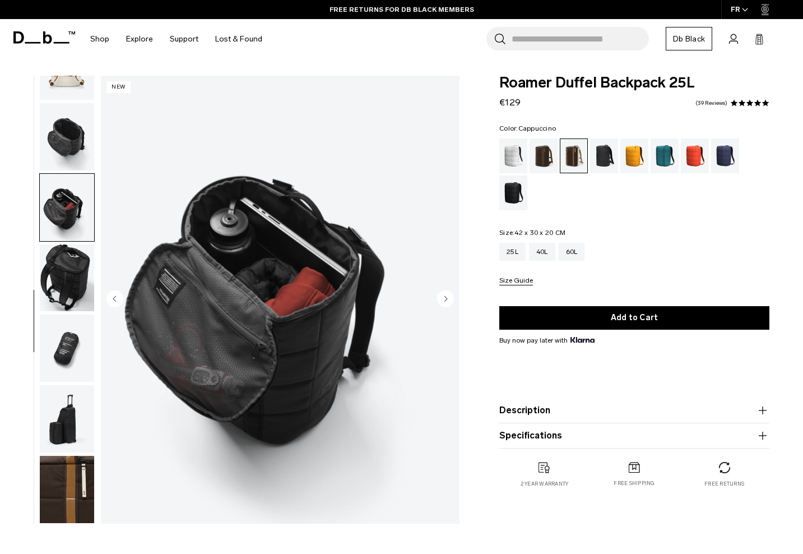
click at [77, 262] on img "button" at bounding box center [67, 277] width 54 height 67
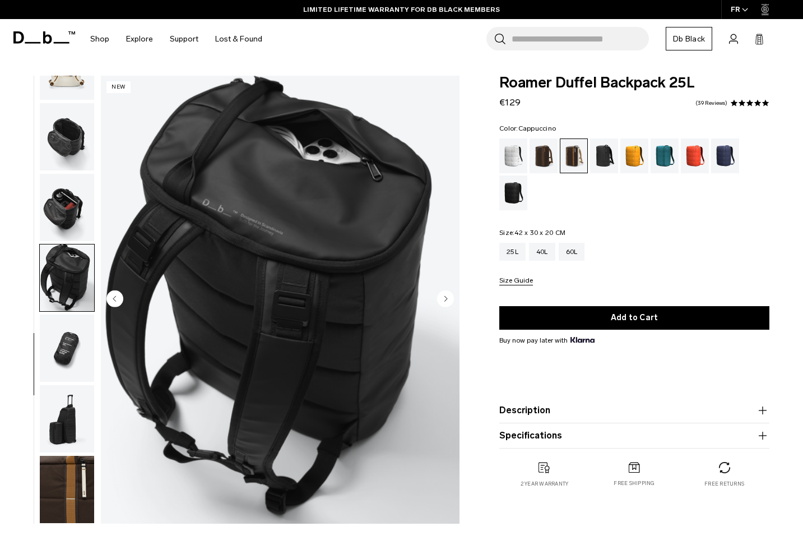
click at [75, 345] on img "button" at bounding box center [67, 348] width 54 height 67
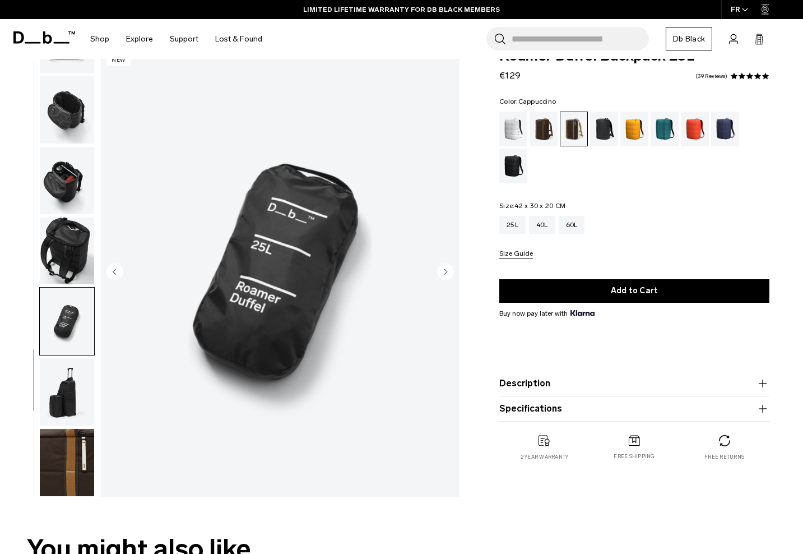
scroll to position [54, 0]
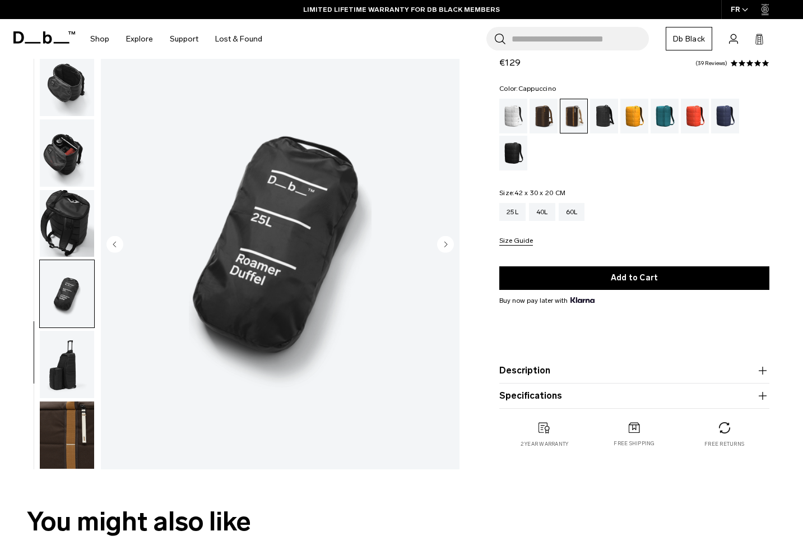
click at [70, 383] on img "button" at bounding box center [67, 364] width 54 height 67
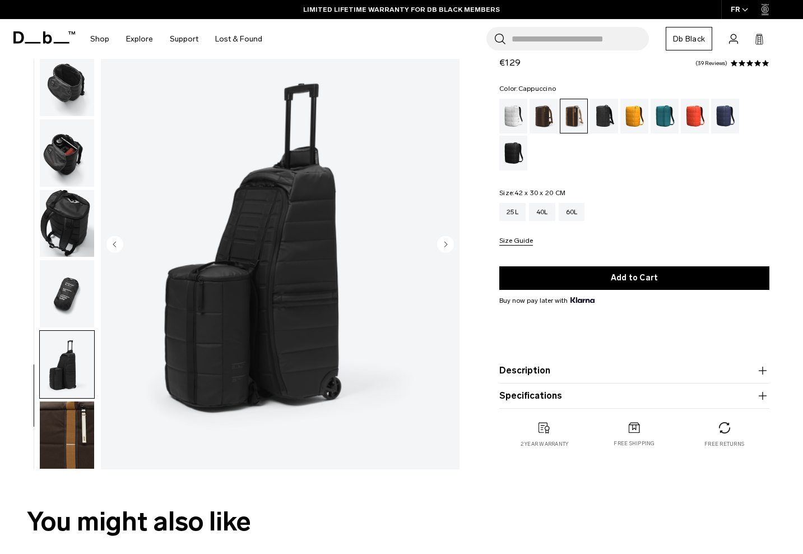
click at [71, 432] on img "button" at bounding box center [67, 434] width 54 height 67
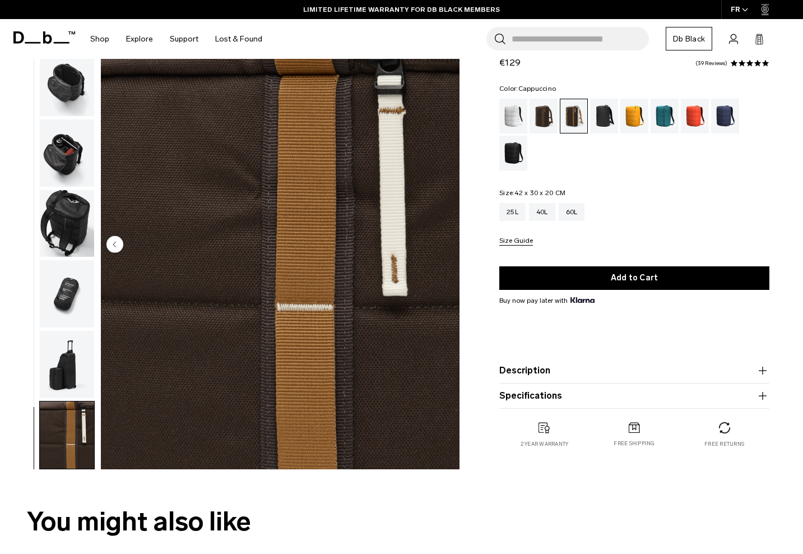
click at [72, 227] on img "button" at bounding box center [67, 223] width 54 height 67
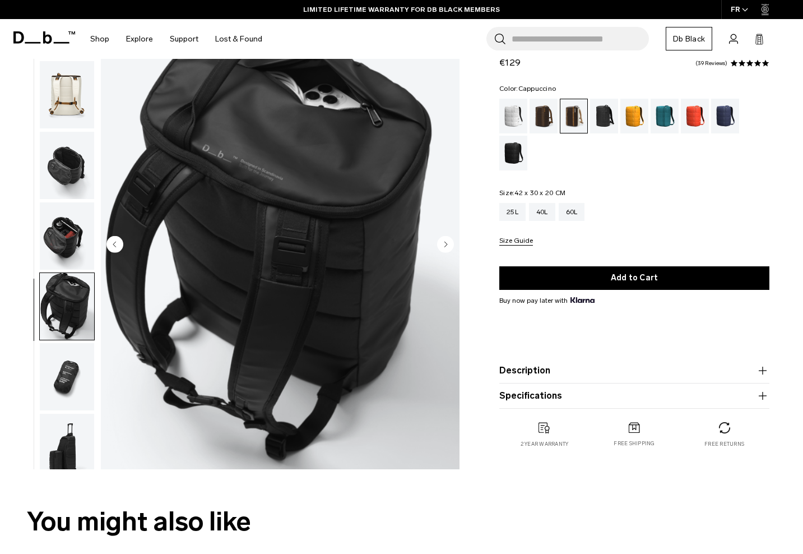
scroll to position [158, 0]
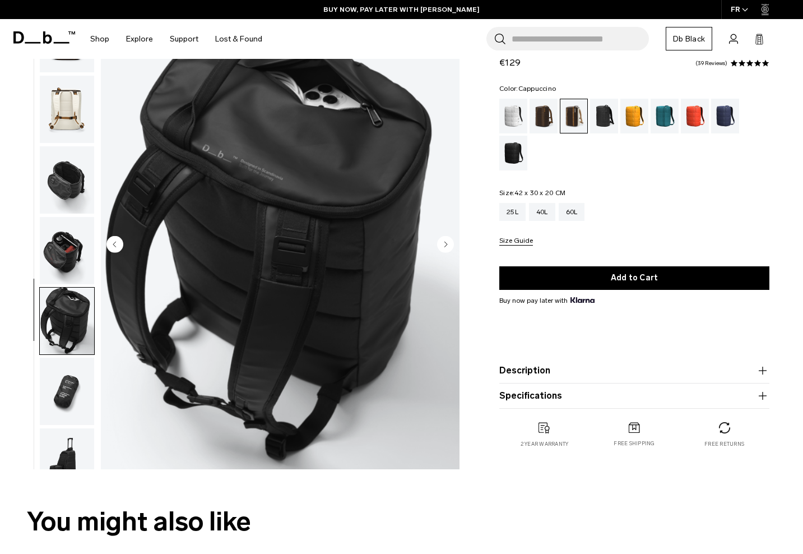
click at [75, 178] on img "button" at bounding box center [67, 179] width 54 height 67
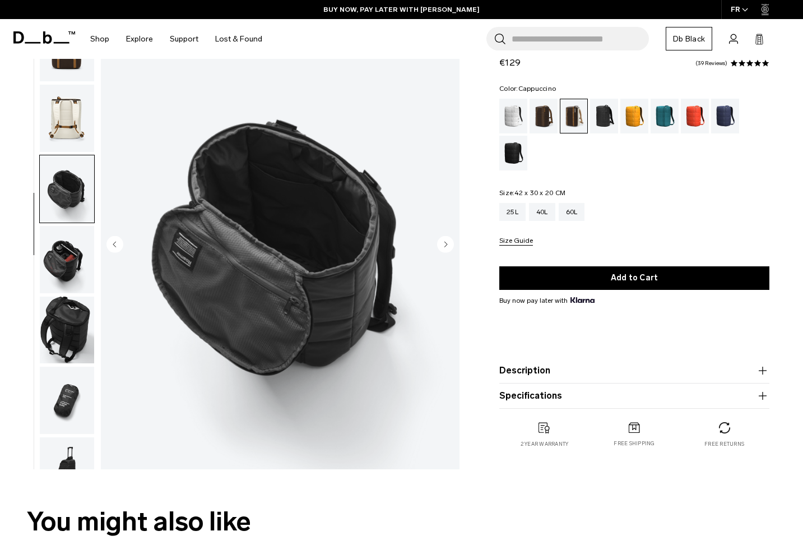
scroll to position [133, 0]
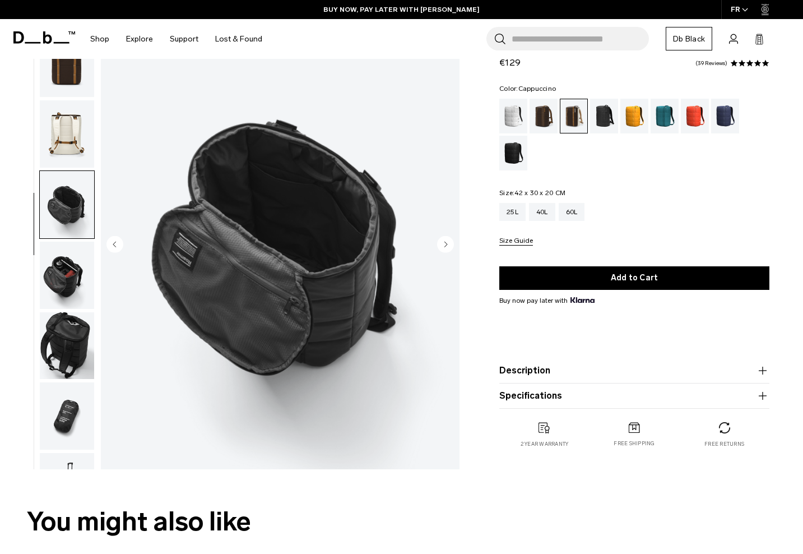
click at [75, 178] on img "button" at bounding box center [67, 204] width 54 height 67
click at [72, 116] on img "button" at bounding box center [67, 133] width 54 height 67
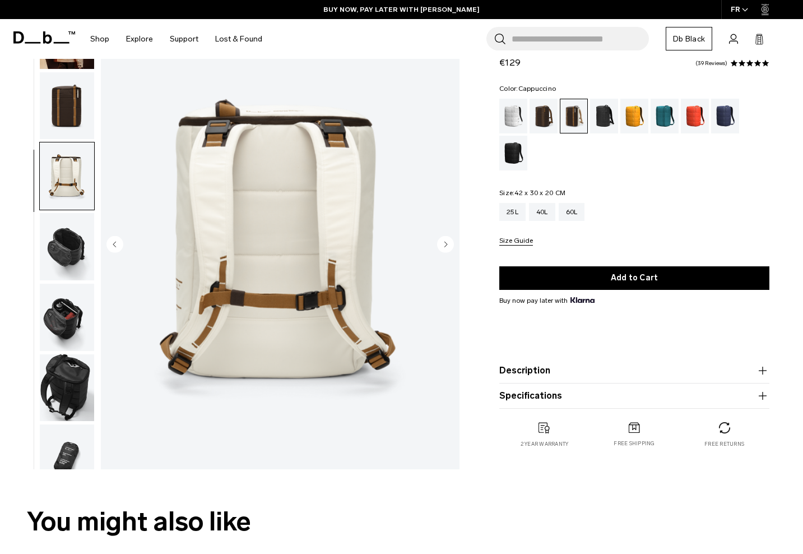
scroll to position [87, 0]
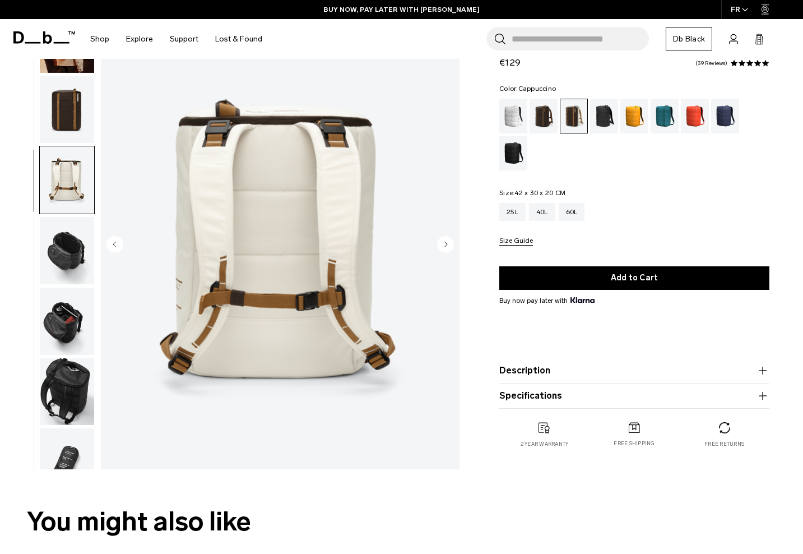
click at [76, 113] on img "button" at bounding box center [67, 109] width 54 height 67
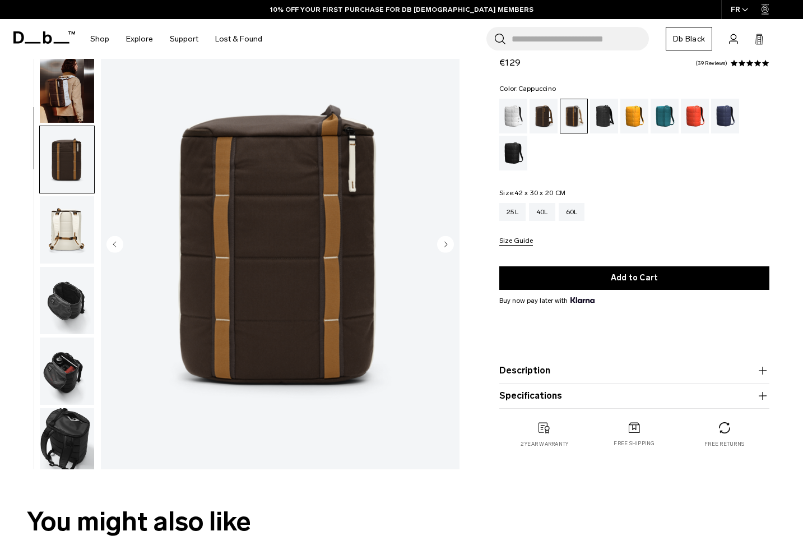
click at [76, 113] on img "button" at bounding box center [67, 89] width 54 height 67
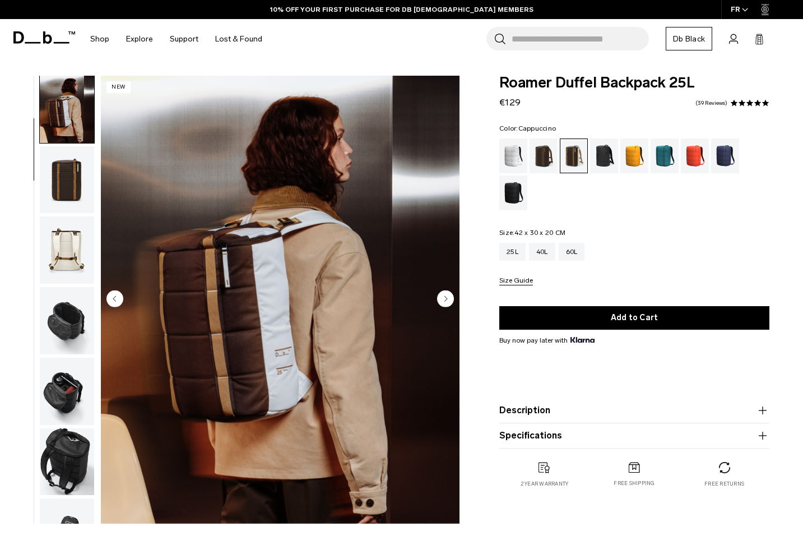
scroll to position [0, 0]
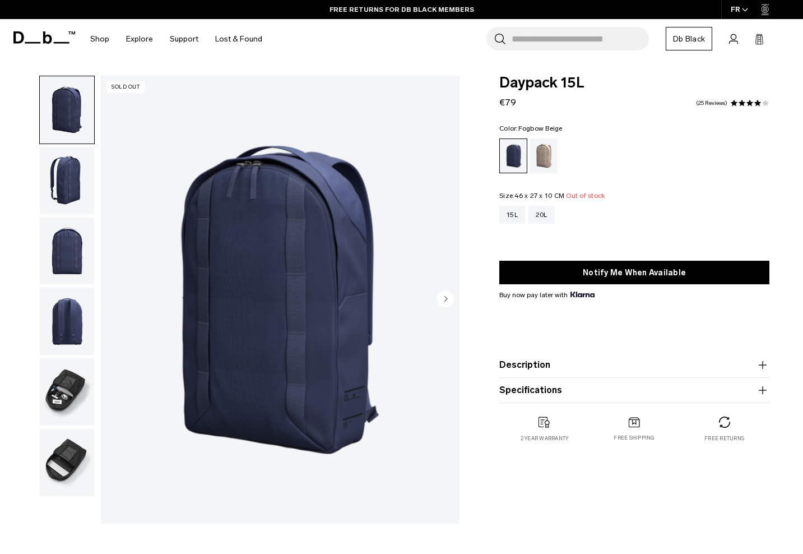
click at [546, 155] on div "Fogbow Beige" at bounding box center [544, 155] width 29 height 35
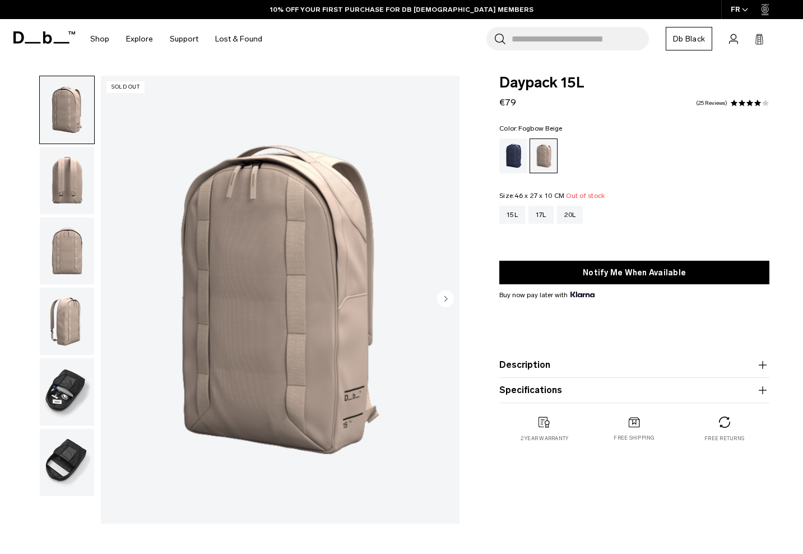
click at [59, 258] on img "button" at bounding box center [67, 251] width 54 height 67
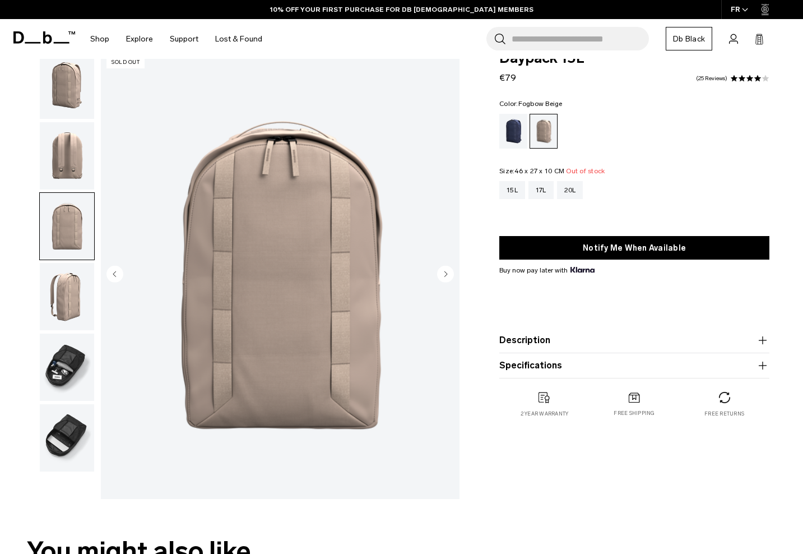
scroll to position [25, 0]
click at [91, 282] on img "button" at bounding box center [67, 295] width 54 height 67
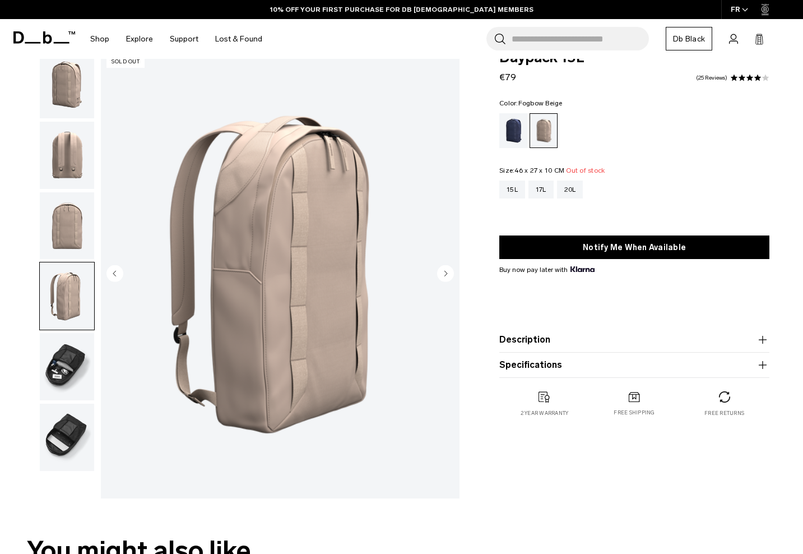
click at [67, 356] on img "button" at bounding box center [67, 366] width 54 height 67
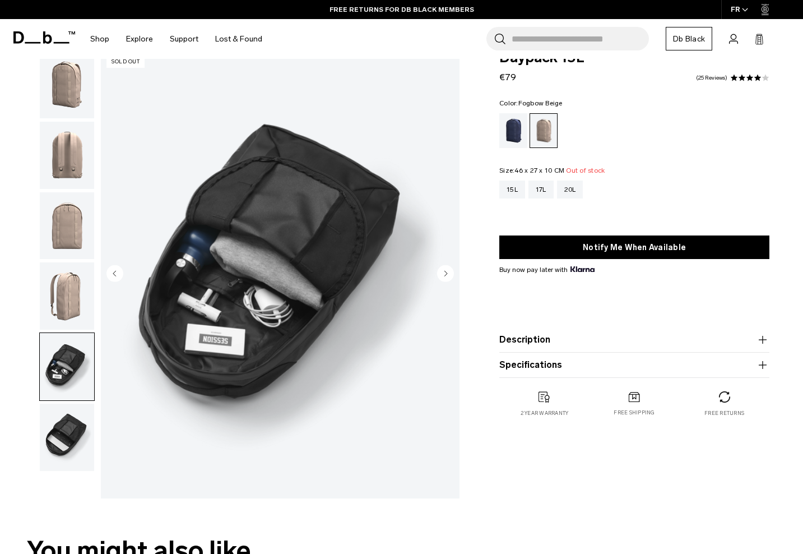
click at [59, 429] on img "button" at bounding box center [67, 437] width 54 height 67
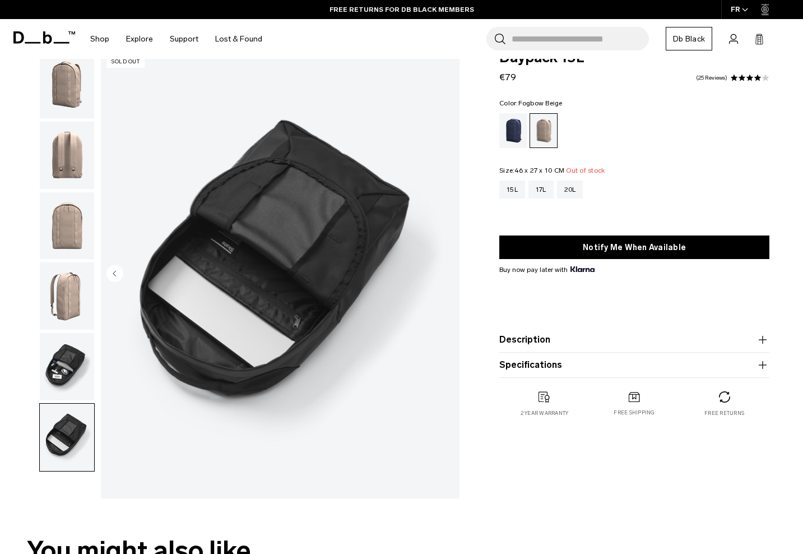
click at [59, 366] on img "button" at bounding box center [67, 366] width 54 height 67
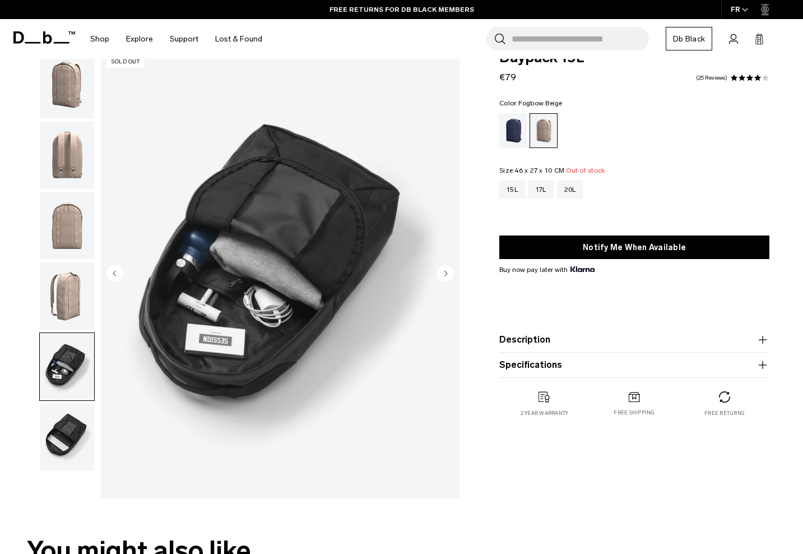
click at [64, 438] on img "button" at bounding box center [67, 437] width 54 height 67
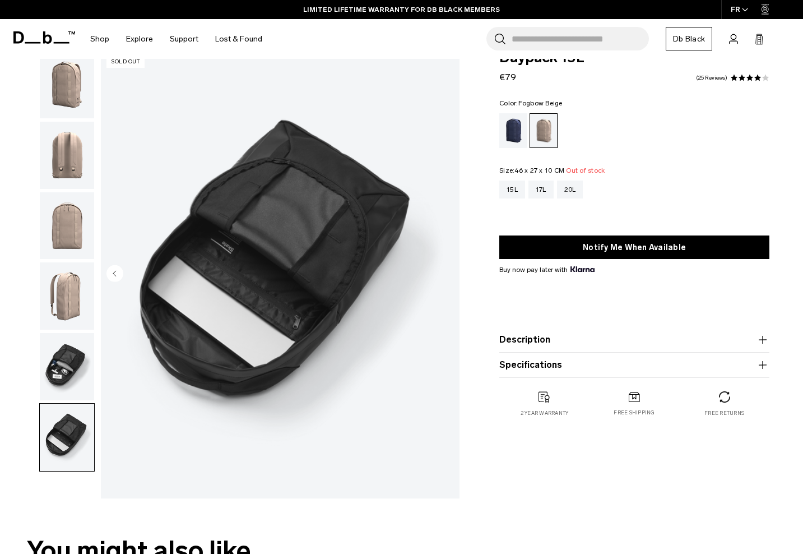
click at [68, 372] on img "button" at bounding box center [67, 366] width 54 height 67
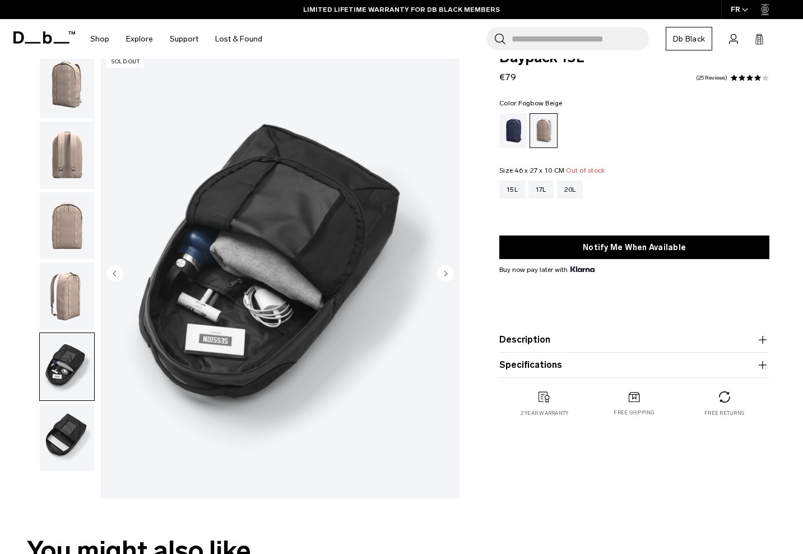
click at [68, 429] on img "button" at bounding box center [67, 437] width 54 height 67
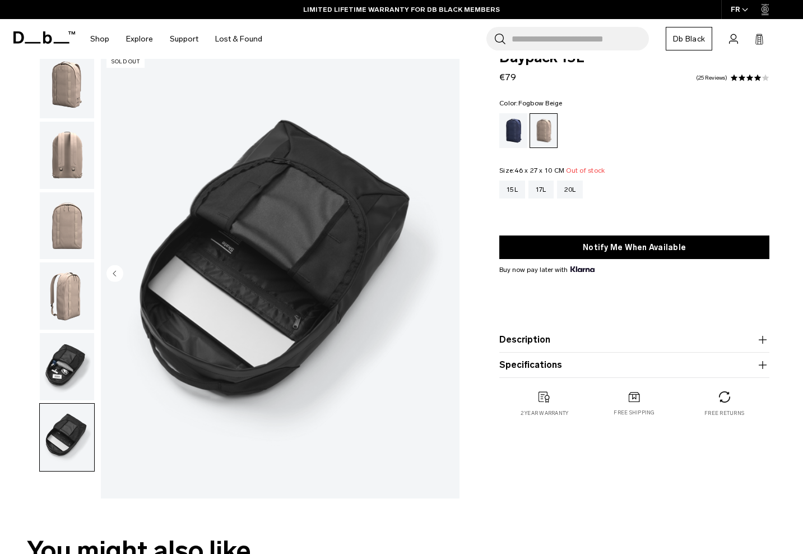
click at [78, 349] on img "button" at bounding box center [67, 366] width 54 height 67
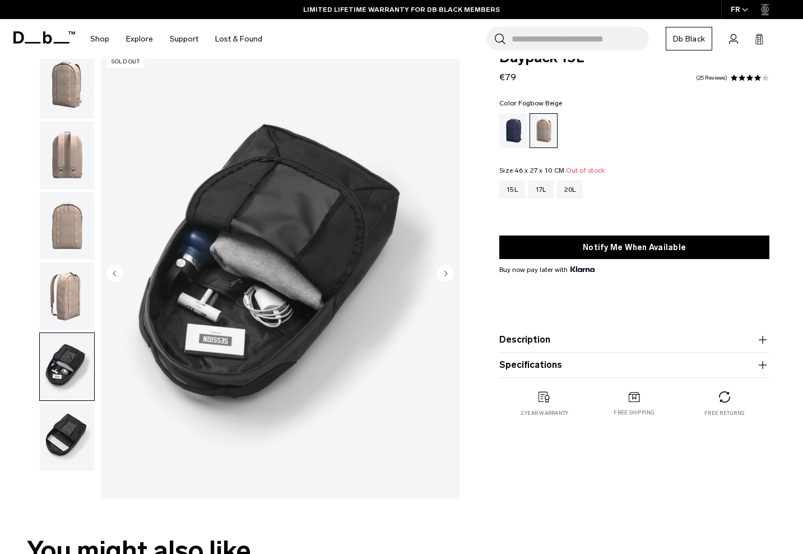
click at [77, 420] on img "button" at bounding box center [67, 437] width 54 height 67
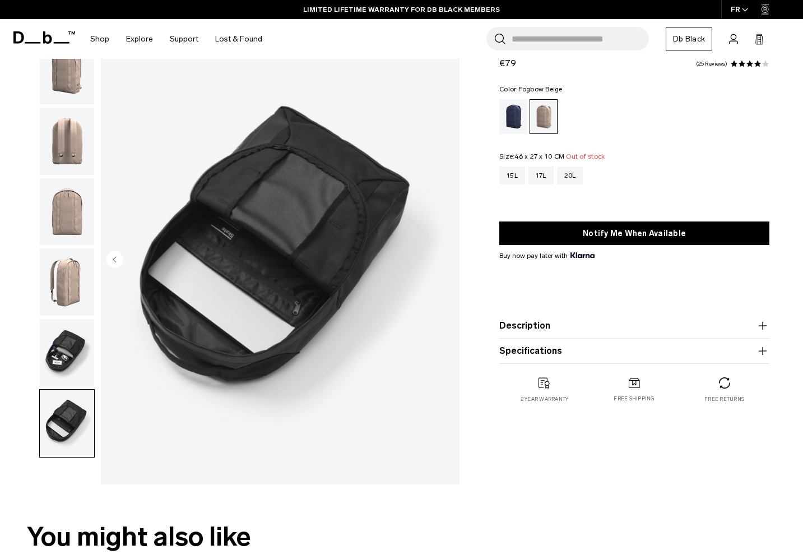
scroll to position [21, 0]
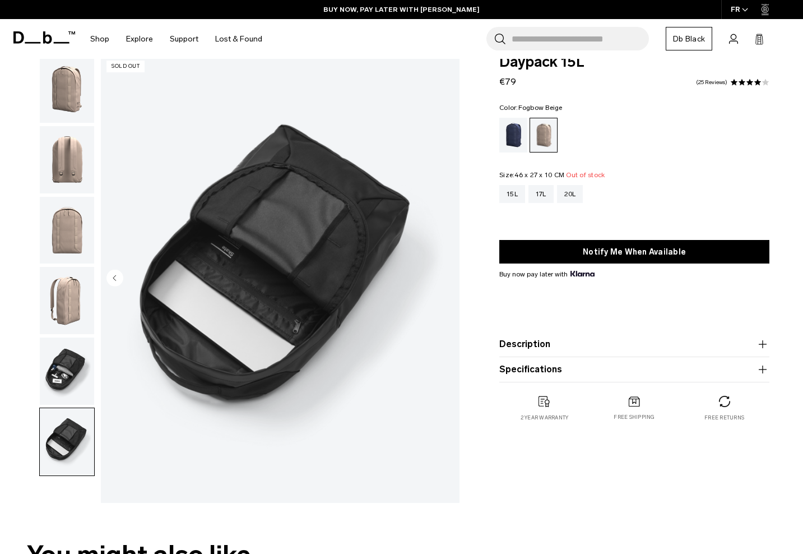
click at [580, 344] on button "Description" at bounding box center [635, 344] width 270 height 13
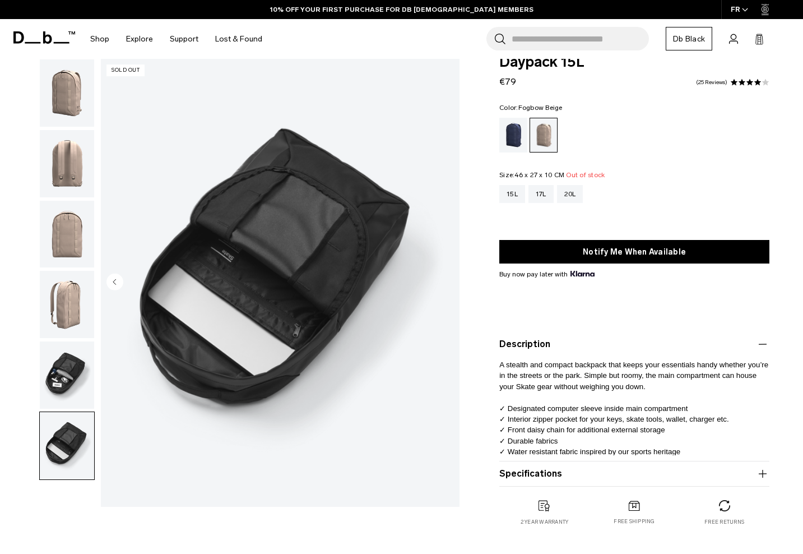
click at [580, 344] on button "Description" at bounding box center [635, 344] width 270 height 13
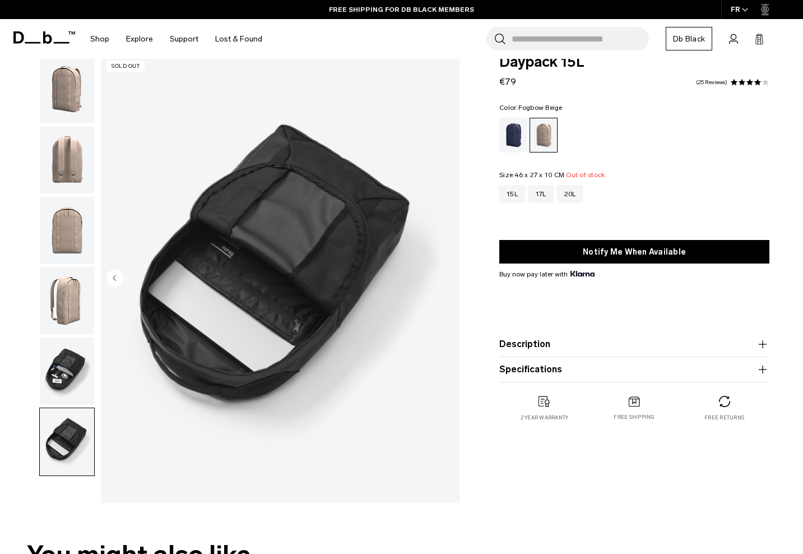
click at [576, 368] on button "Specifications" at bounding box center [635, 369] width 270 height 13
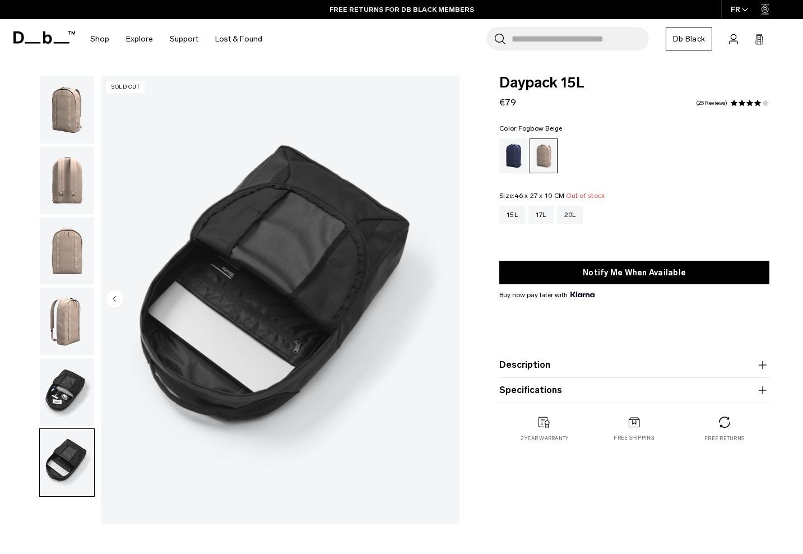
scroll to position [0, 0]
